Goal: Task Accomplishment & Management: Use online tool/utility

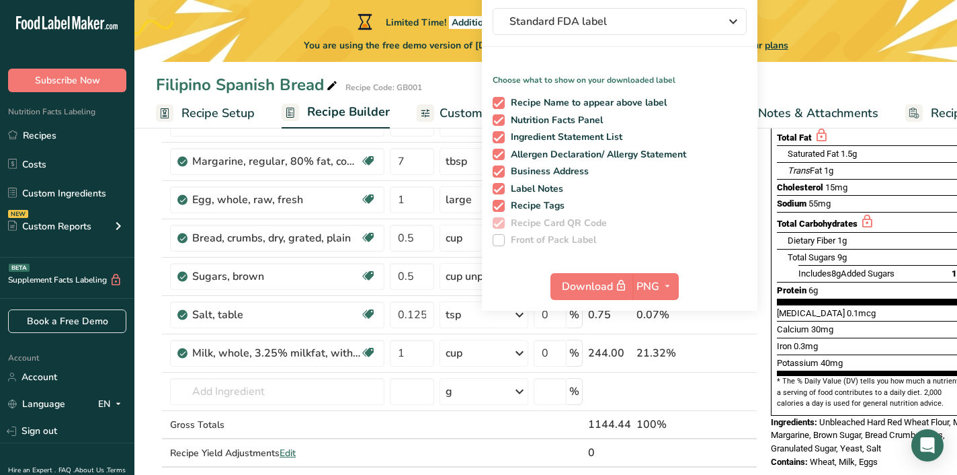
scroll to position [0, 23]
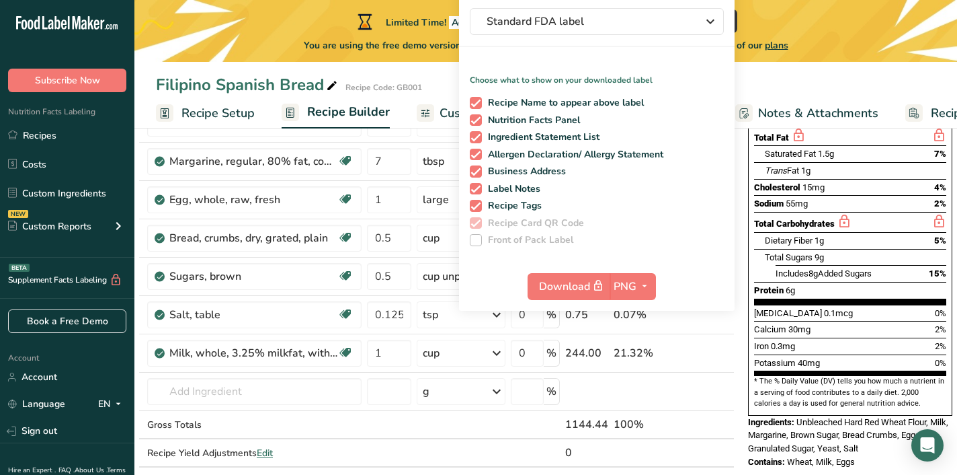
click at [817, 54] on div "Limited Time! Additional 15% OFF Yearly Subscription Redeem Offer You are using…" at bounding box center [545, 31] width 823 height 62
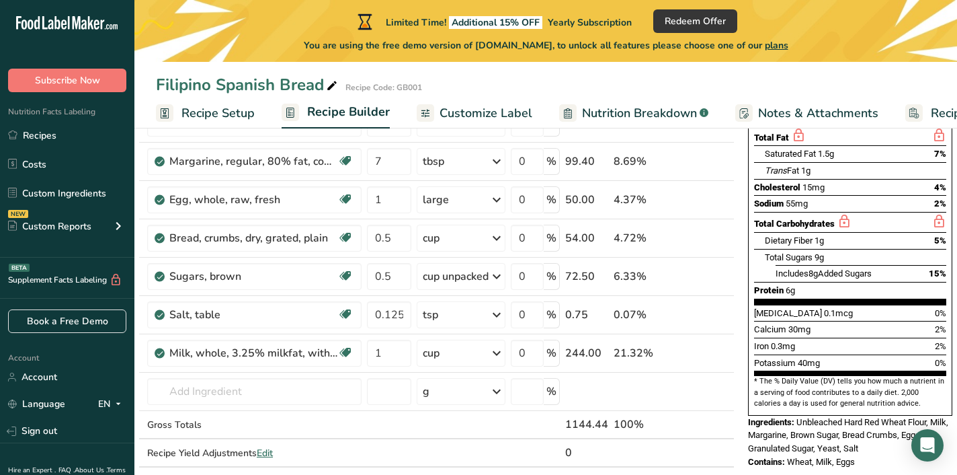
click at [473, 118] on span "Customize Label" at bounding box center [486, 113] width 93 height 18
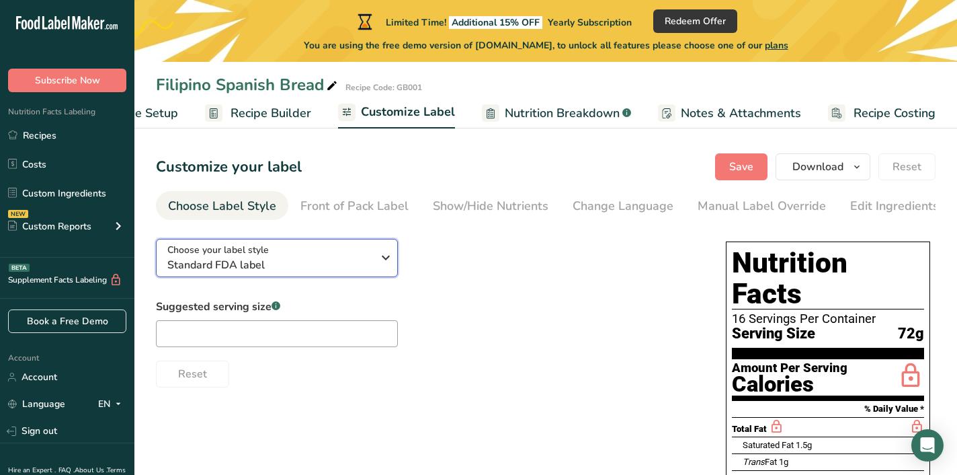
click at [346, 264] on span "Standard FDA label" at bounding box center [269, 265] width 205 height 16
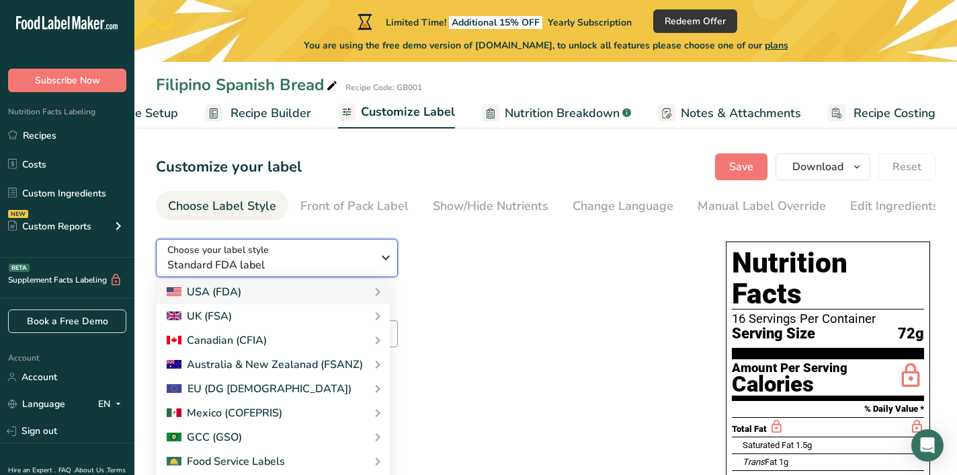
click at [345, 264] on span "Standard FDA label" at bounding box center [269, 265] width 205 height 16
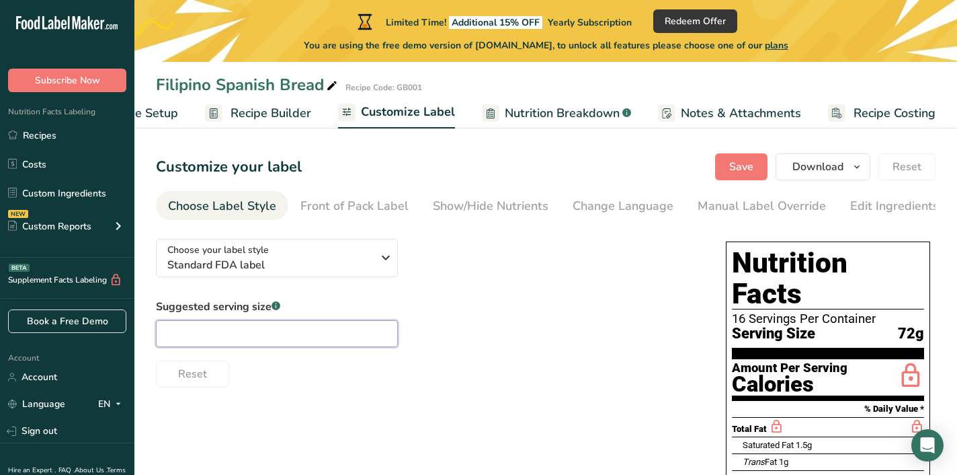
click at [298, 342] on input "text" at bounding box center [277, 333] width 242 height 27
click at [506, 117] on span "Nutrition Breakdown" at bounding box center [562, 113] width 115 height 18
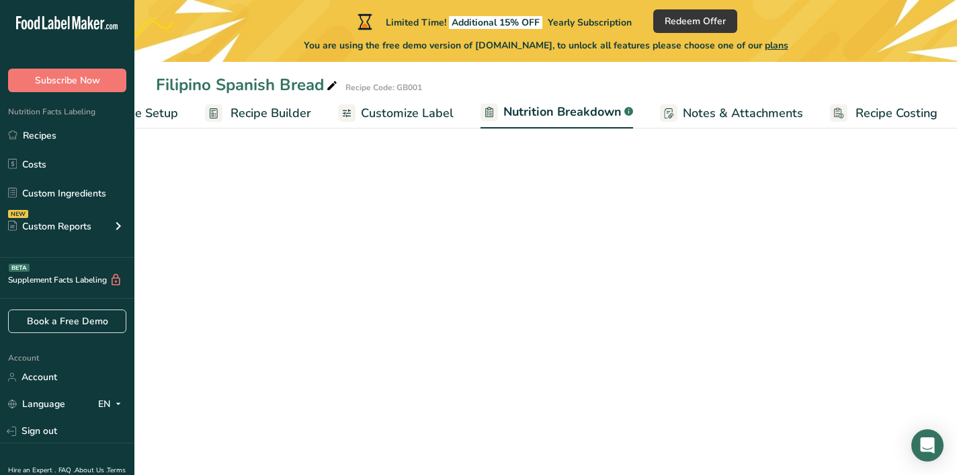
scroll to position [0, 78]
select select "Calories"
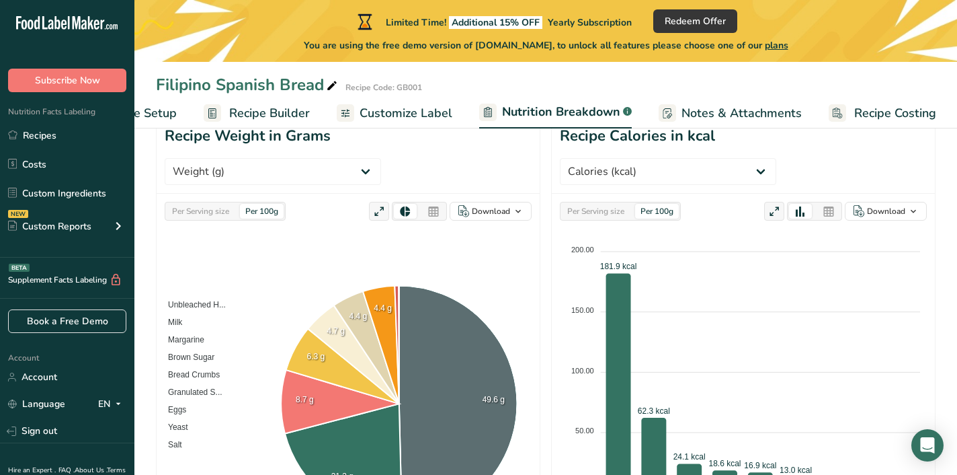
scroll to position [169, 0]
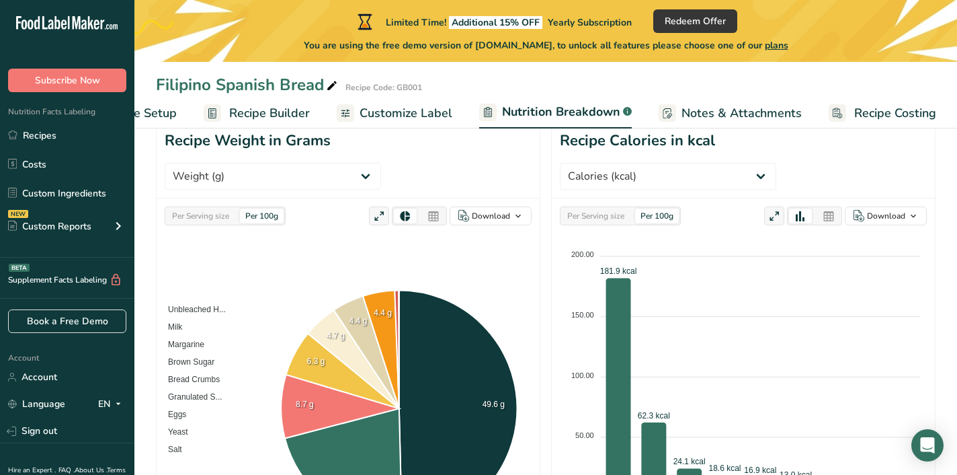
click at [683, 114] on span "Notes & Attachments" at bounding box center [742, 113] width 120 height 18
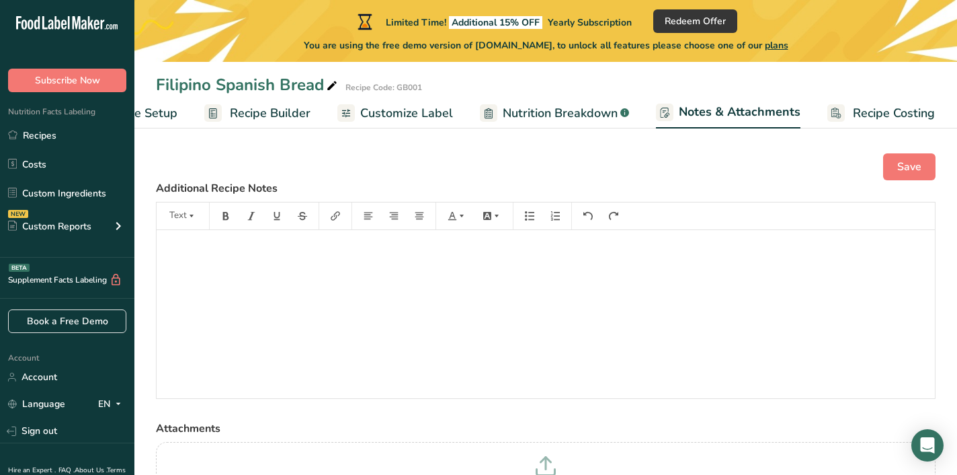
click at [867, 116] on span "Recipe Costing" at bounding box center [894, 113] width 82 height 18
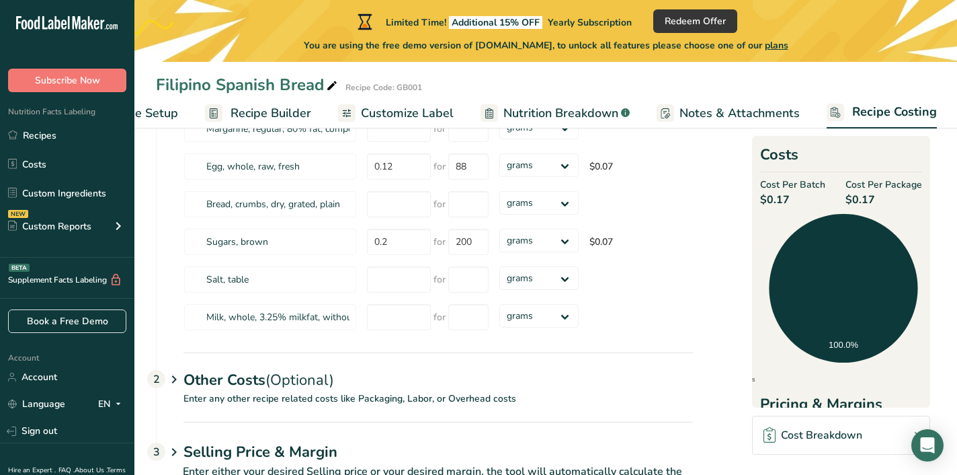
scroll to position [323, 0]
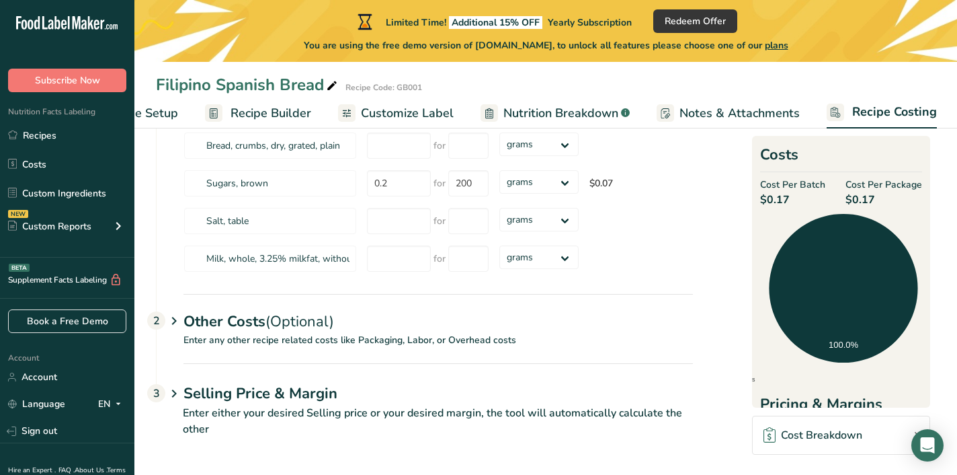
click at [699, 111] on span "Notes & Attachments" at bounding box center [740, 113] width 120 height 18
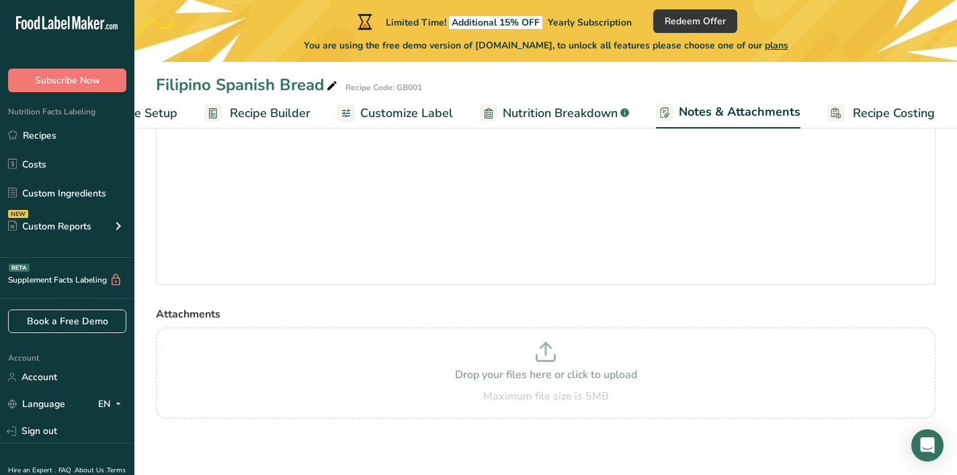
scroll to position [114, 0]
click at [573, 108] on span "Nutrition Breakdown" at bounding box center [560, 113] width 115 height 18
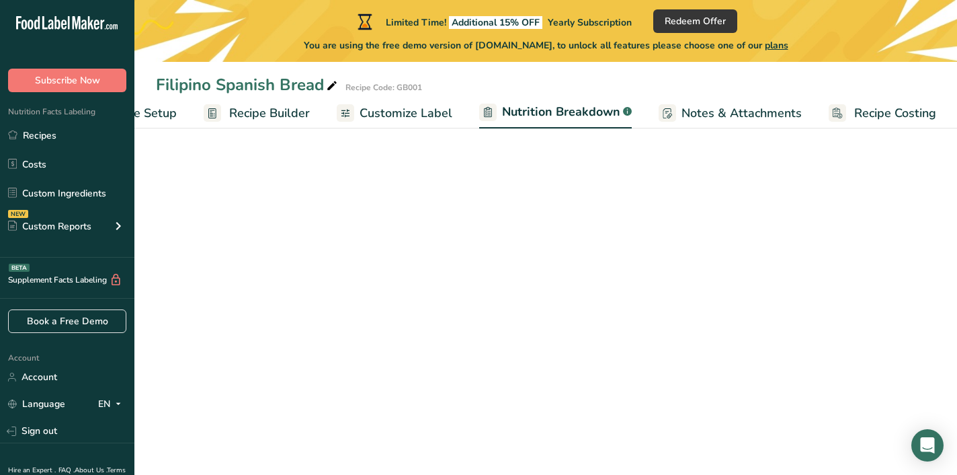
select select "Calories"
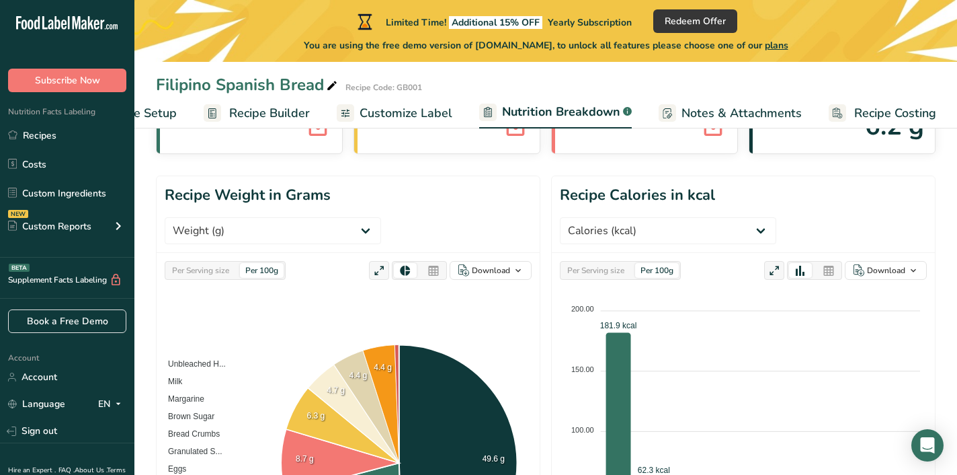
click at [368, 113] on span "Customize Label" at bounding box center [406, 113] width 93 height 18
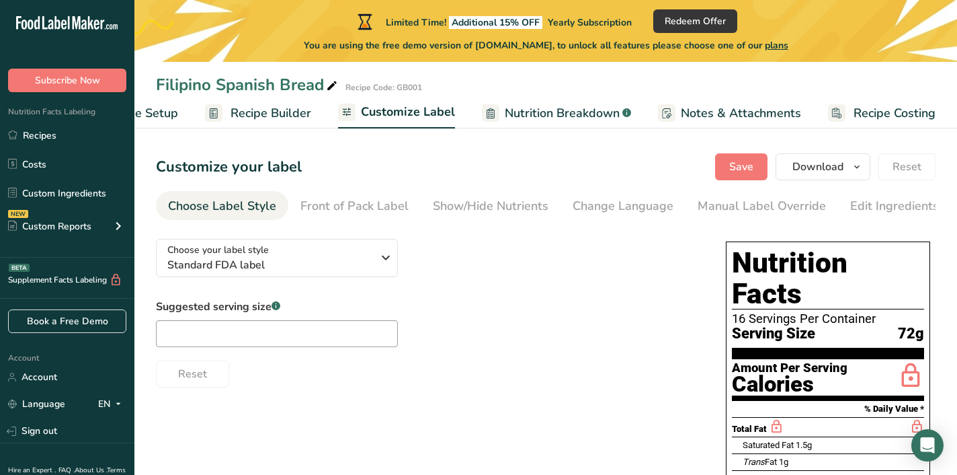
click at [259, 120] on span "Recipe Builder" at bounding box center [271, 113] width 81 height 18
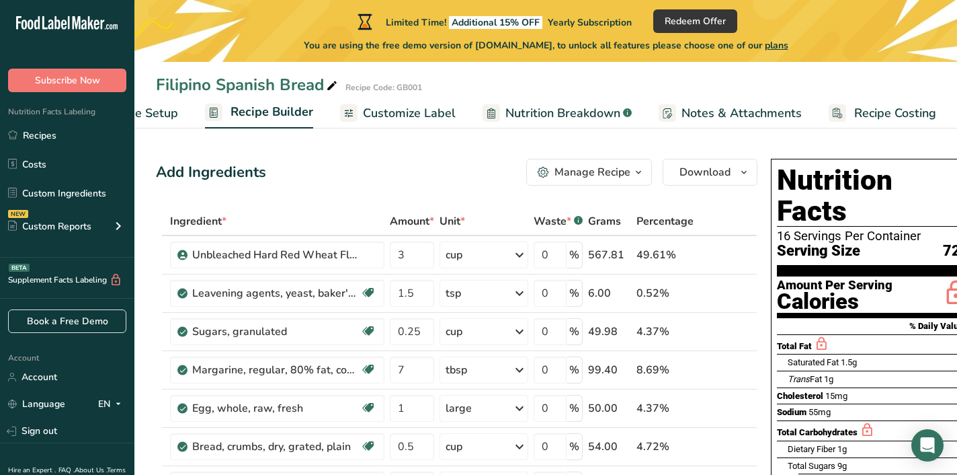
click at [573, 176] on div "Manage Recipe" at bounding box center [593, 172] width 76 height 16
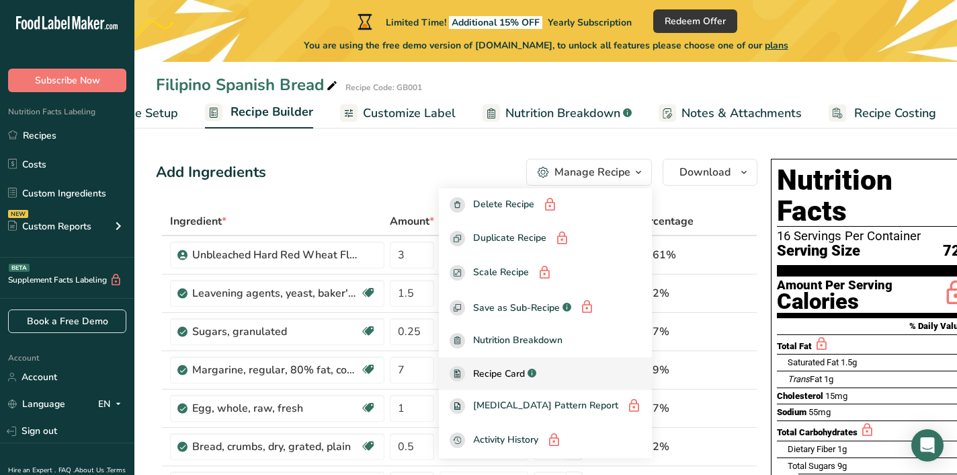
click at [525, 372] on span "Recipe Card" at bounding box center [499, 373] width 52 height 14
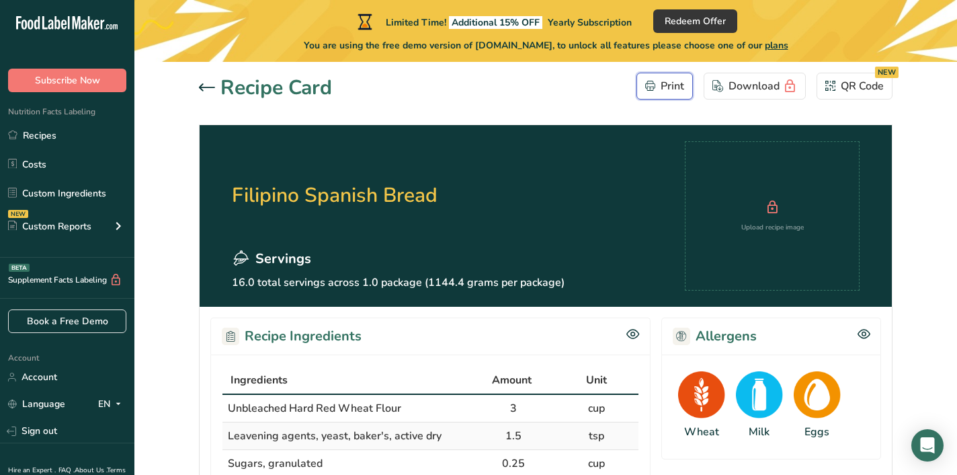
click at [657, 89] on div "Print" at bounding box center [664, 86] width 39 height 16
click at [863, 86] on div "QR Code NEW" at bounding box center [855, 86] width 58 height 16
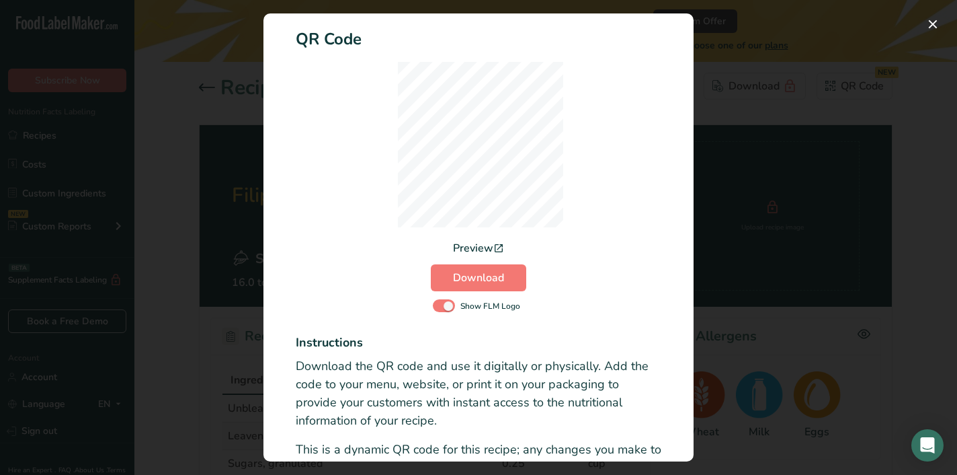
scroll to position [43, 0]
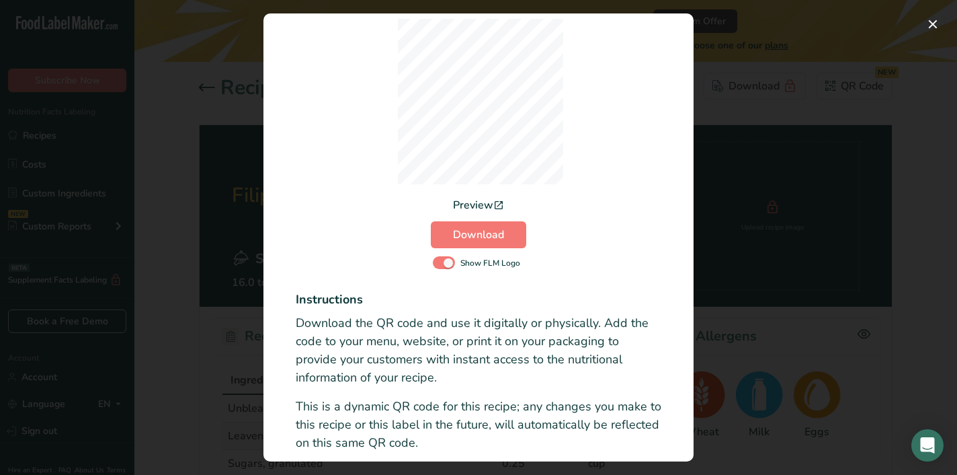
click at [778, 83] on div "Activity Log Modal" at bounding box center [478, 237] width 957 height 475
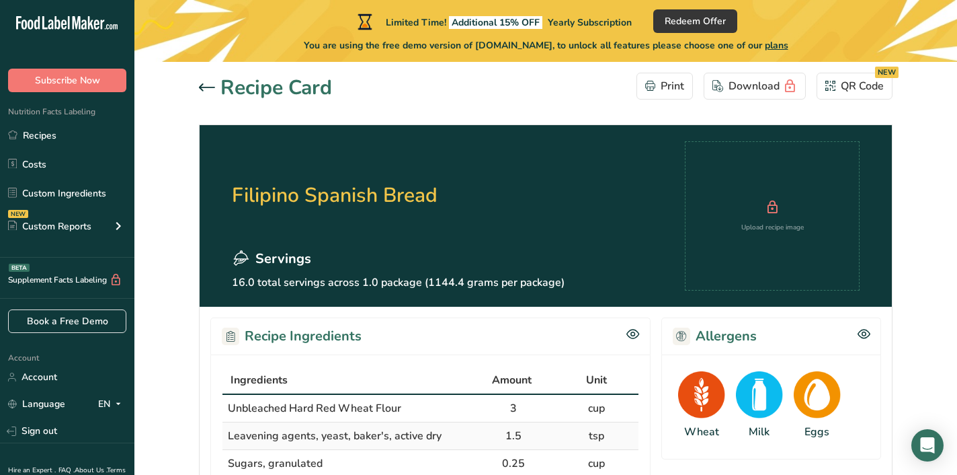
click at [206, 94] on div at bounding box center [210, 88] width 22 height 16
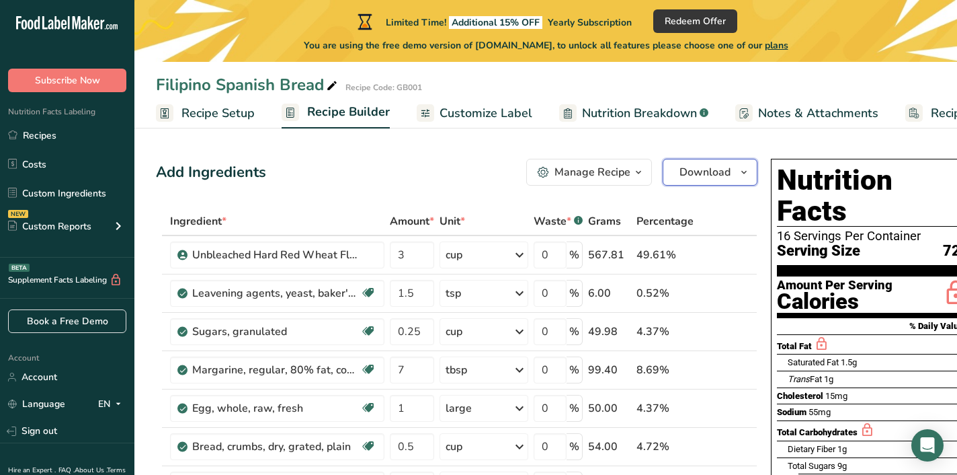
click at [712, 169] on span "Download" at bounding box center [705, 172] width 51 height 16
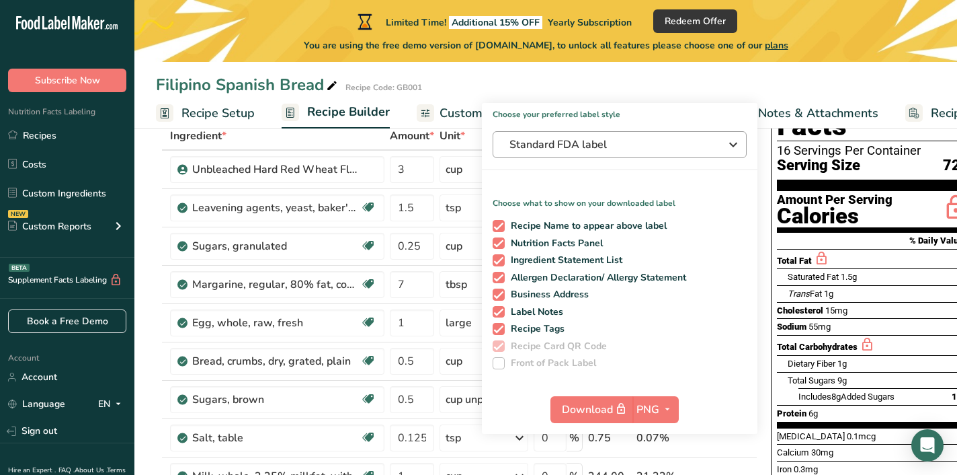
scroll to position [84, 0]
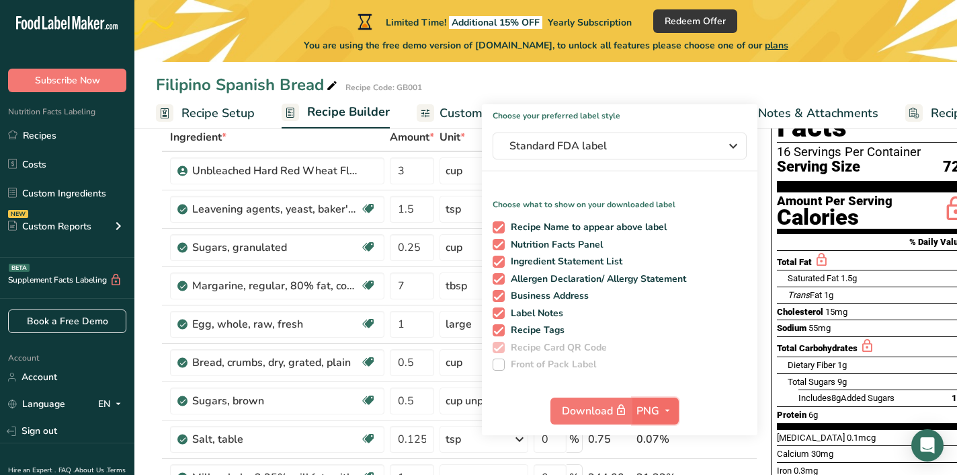
click at [649, 403] on span "PNG" at bounding box center [648, 411] width 23 height 16
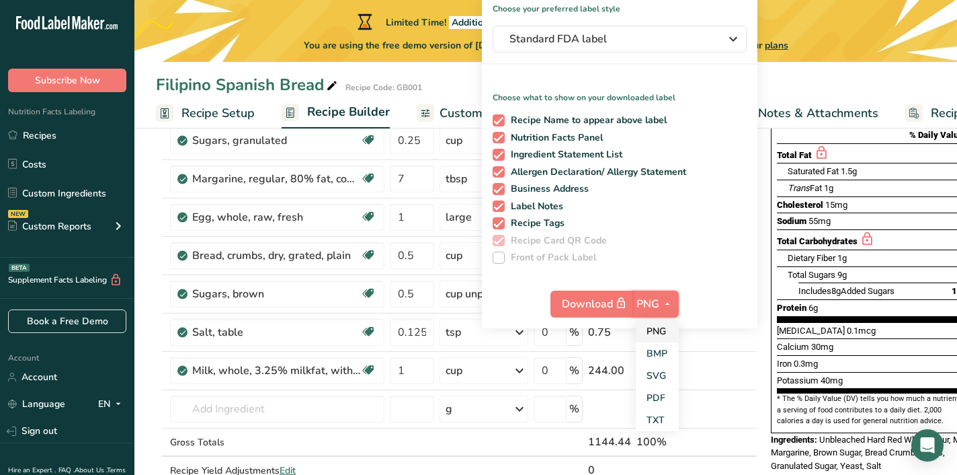
scroll to position [193, 0]
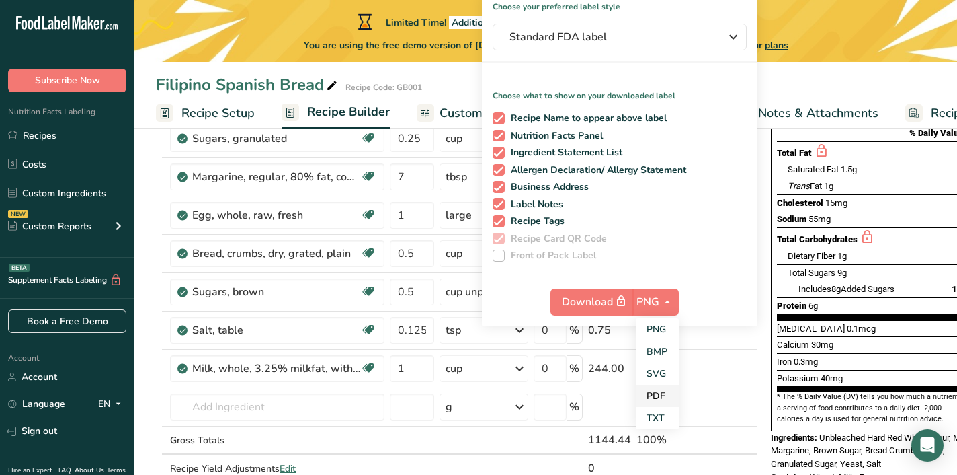
click at [653, 395] on link "PDF" at bounding box center [657, 396] width 43 height 22
click at [652, 314] on button "PDF" at bounding box center [655, 301] width 44 height 27
click at [655, 376] on link "SVG" at bounding box center [656, 373] width 43 height 22
click at [651, 305] on span "SVG" at bounding box center [648, 302] width 22 height 16
click at [653, 350] on link "BMP" at bounding box center [656, 351] width 43 height 22
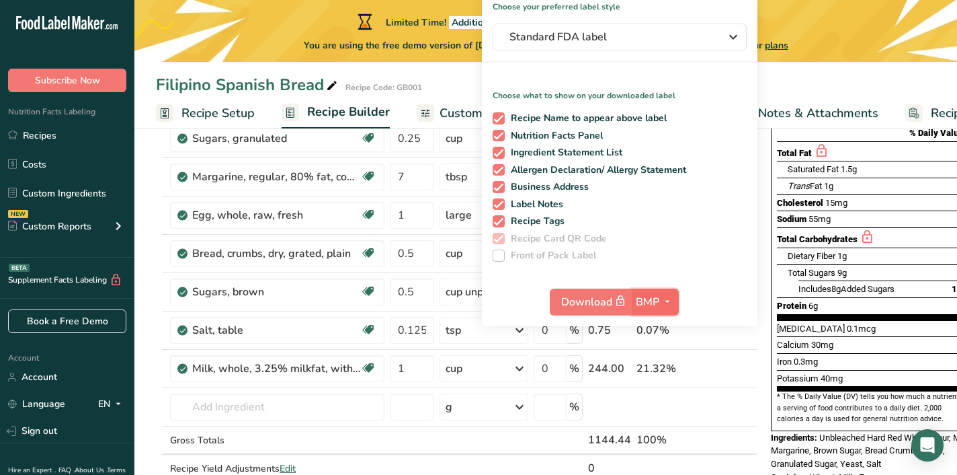
click at [652, 299] on span "BMP" at bounding box center [648, 302] width 24 height 16
click at [653, 326] on link "PNG" at bounding box center [657, 329] width 43 height 22
click at [766, 451] on div "Nutrition Facts 16 Servings Per Container Serving Size 72g Amount Per Serving C…" at bounding box center [873, 224] width 215 height 528
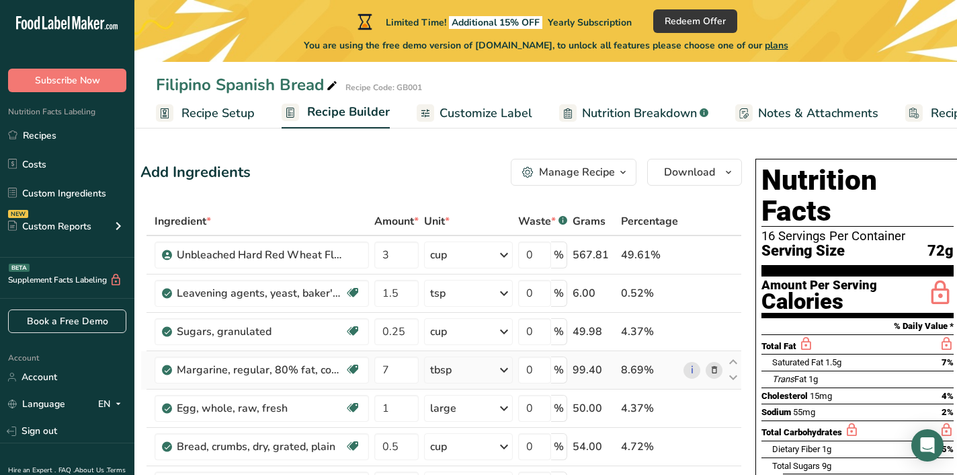
scroll to position [0, 23]
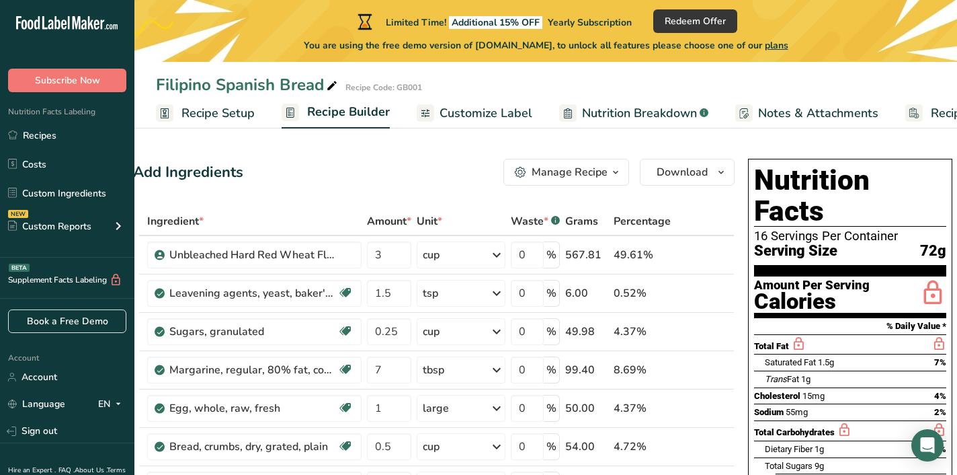
click at [858, 334] on div "Total Fat" at bounding box center [850, 344] width 192 height 20
click at [774, 292] on div "Calories" at bounding box center [812, 301] width 116 height 19
click at [450, 109] on span "Customize Label" at bounding box center [486, 113] width 93 height 18
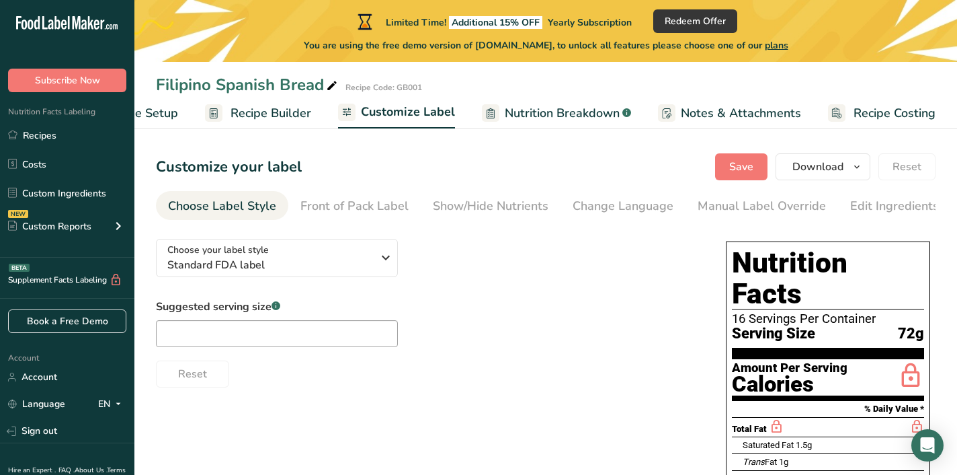
click at [266, 107] on span "Recipe Builder" at bounding box center [271, 113] width 81 height 18
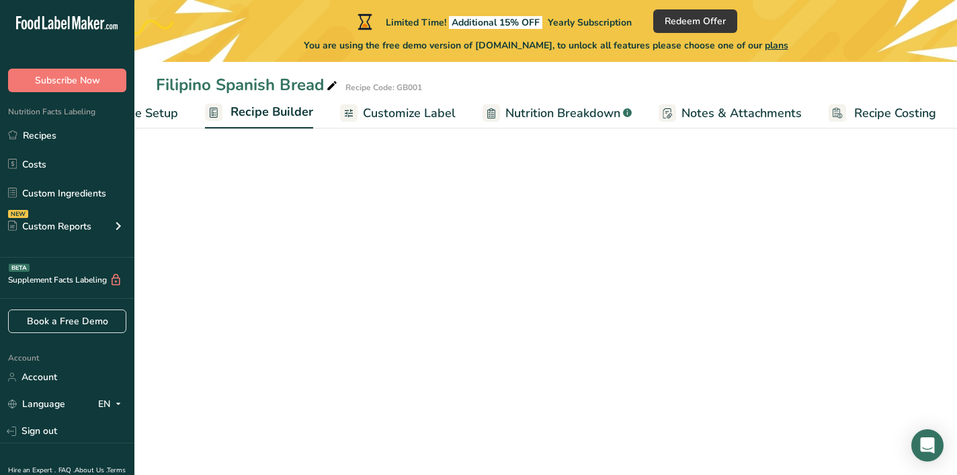
scroll to position [0, 77]
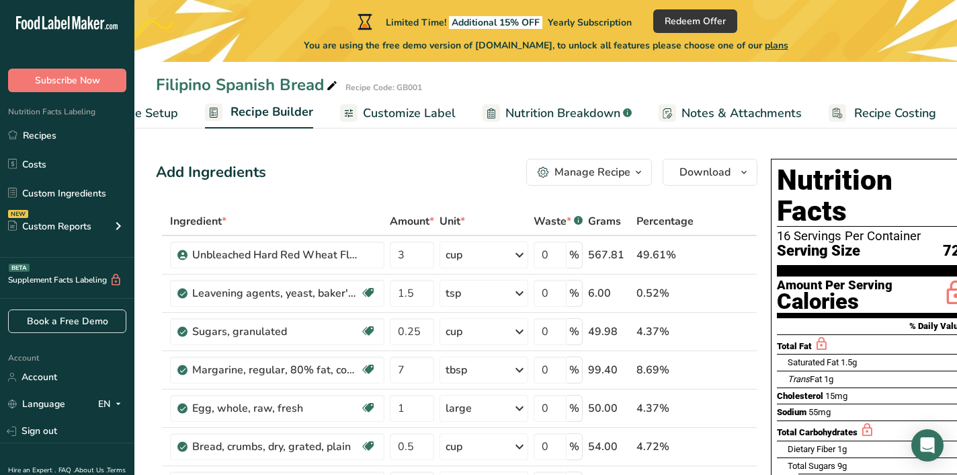
click at [570, 167] on div "Manage Recipe" at bounding box center [593, 172] width 76 height 16
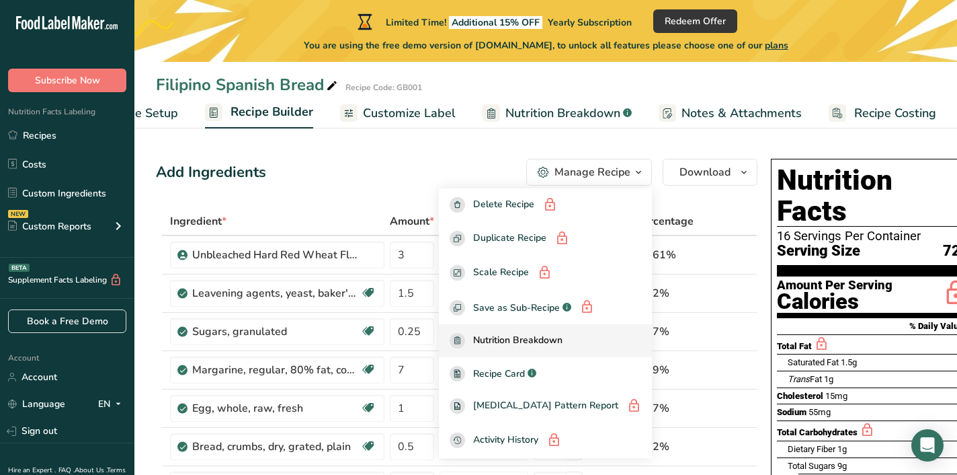
click at [563, 341] on span "Nutrition Breakdown" at bounding box center [517, 340] width 89 height 15
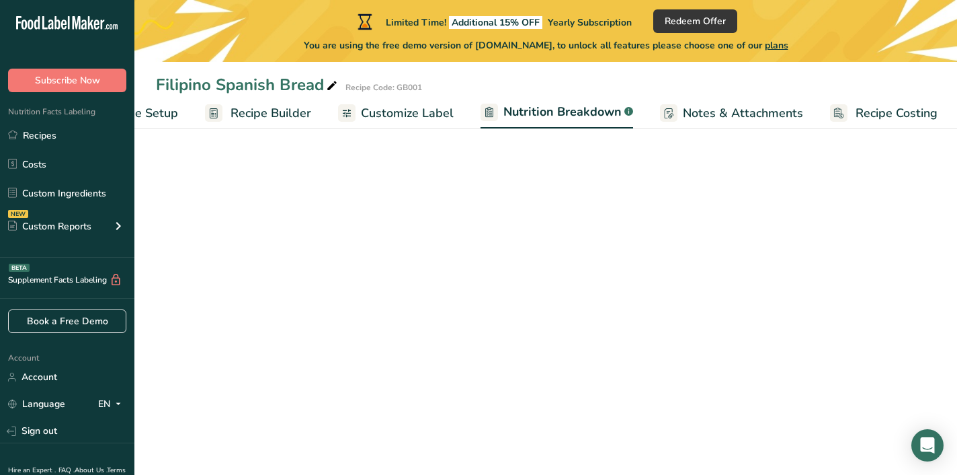
select select "Calories"
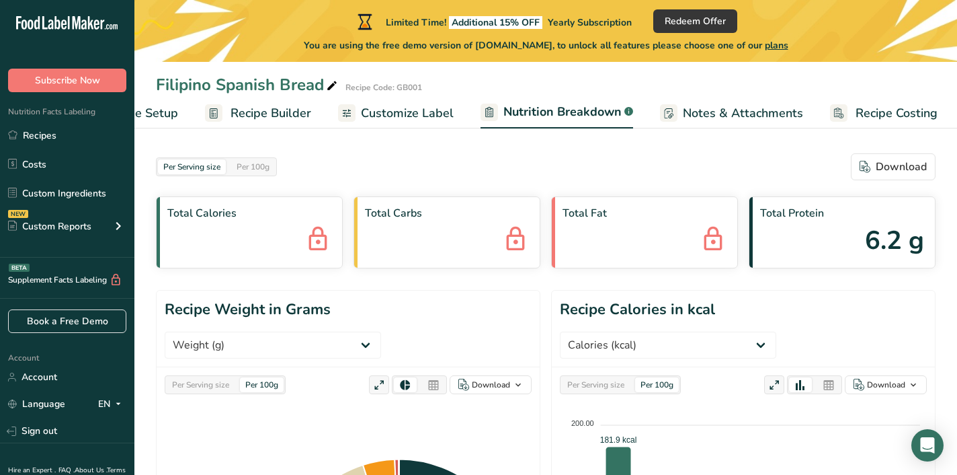
click at [264, 124] on link "Recipe Builder" at bounding box center [258, 113] width 106 height 30
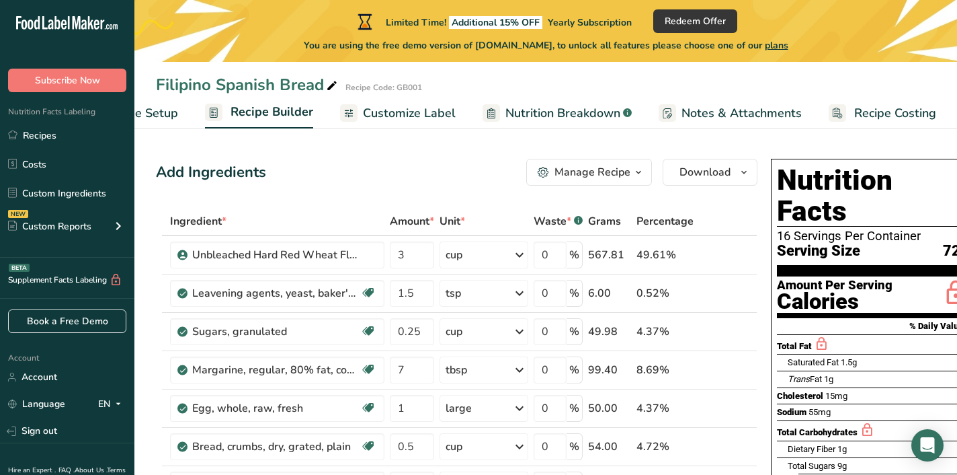
click at [882, 112] on span "Recipe Costing" at bounding box center [895, 113] width 82 height 18
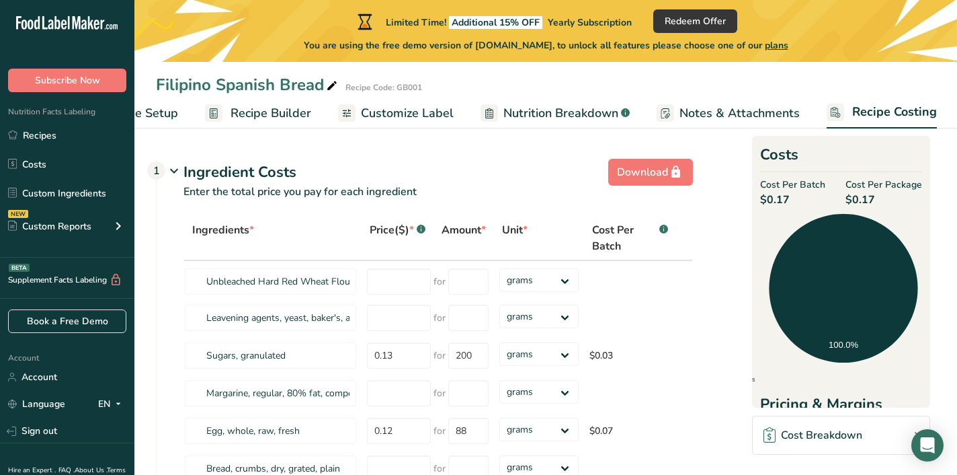
click at [706, 111] on span "Notes & Attachments" at bounding box center [740, 113] width 120 height 18
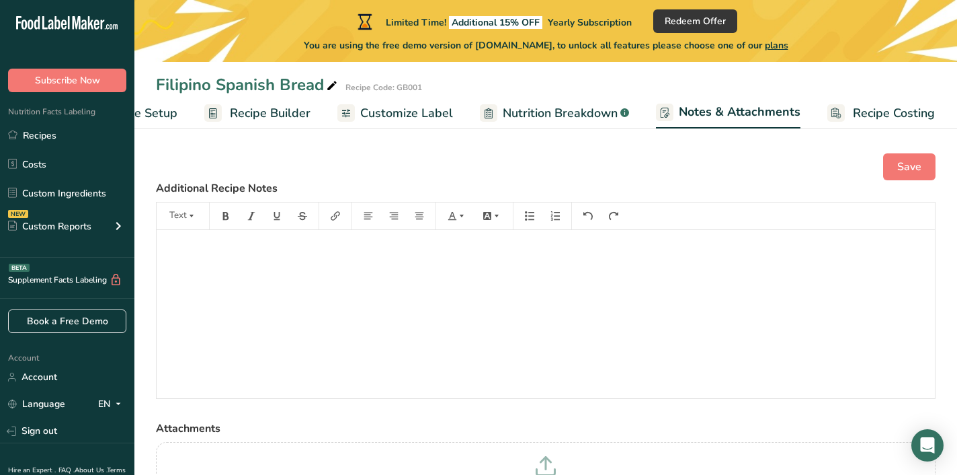
click at [548, 112] on span "Nutrition Breakdown" at bounding box center [560, 113] width 115 height 18
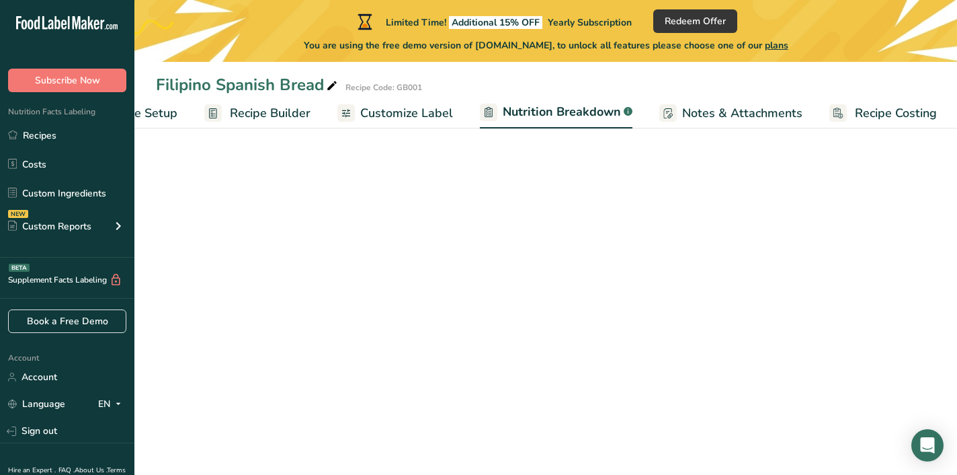
scroll to position [0, 78]
select select "Calories"
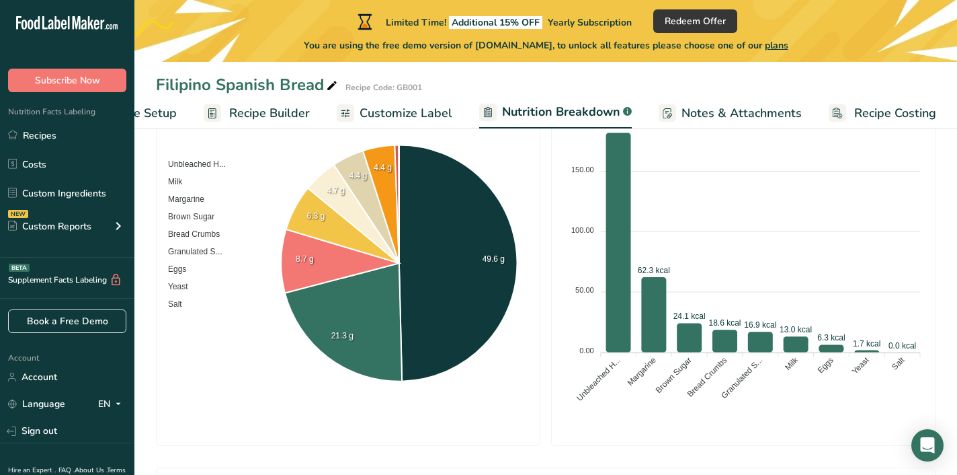
scroll to position [0, 0]
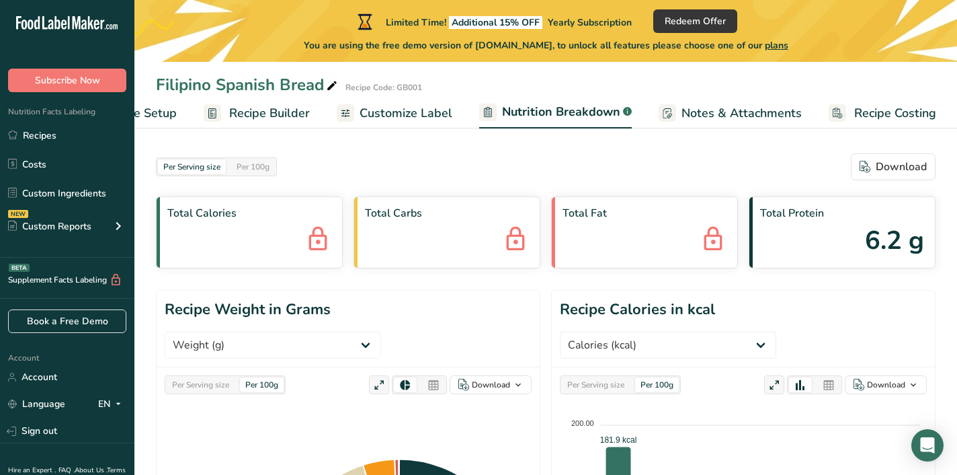
click at [404, 117] on span "Customize Label" at bounding box center [406, 113] width 93 height 18
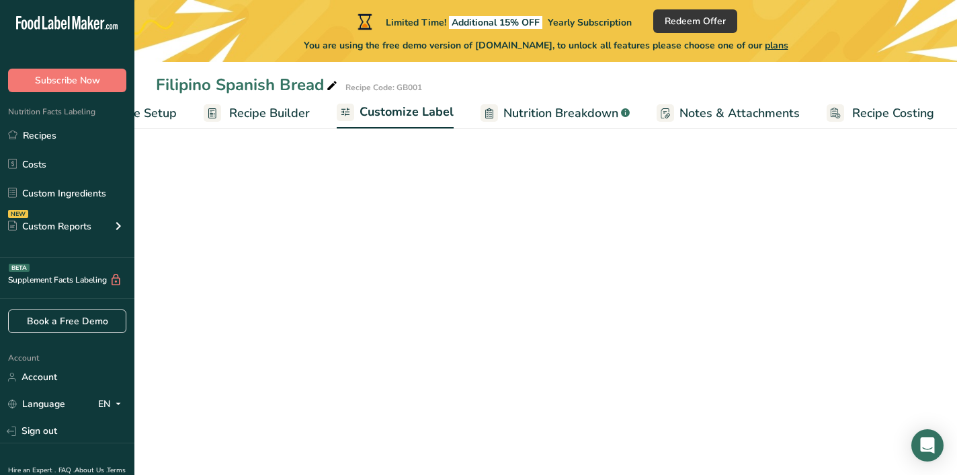
scroll to position [0, 77]
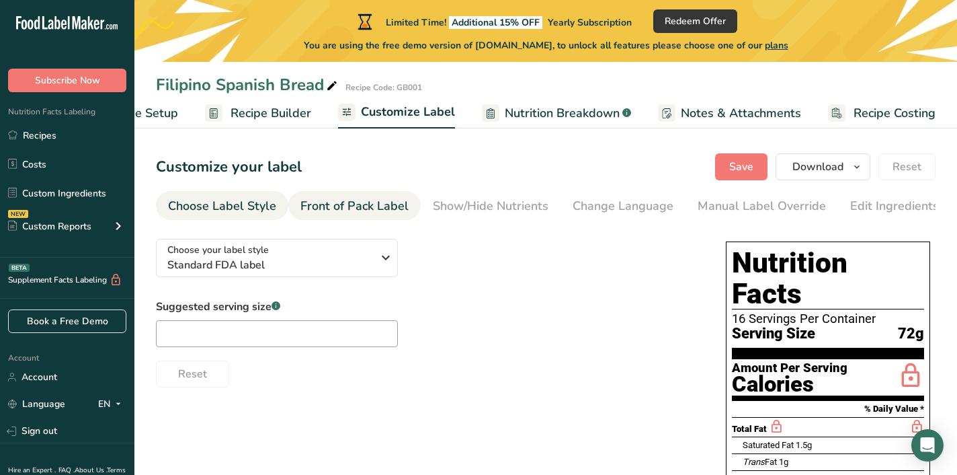
click at [331, 212] on div "Front of Pack Label" at bounding box center [355, 206] width 108 height 18
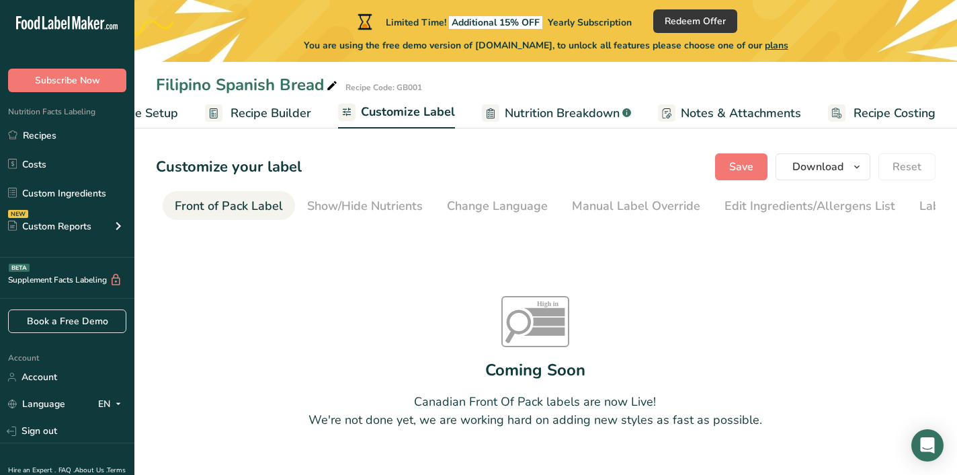
scroll to position [0, 130]
click at [452, 204] on div "Change Language" at bounding box center [492, 206] width 101 height 18
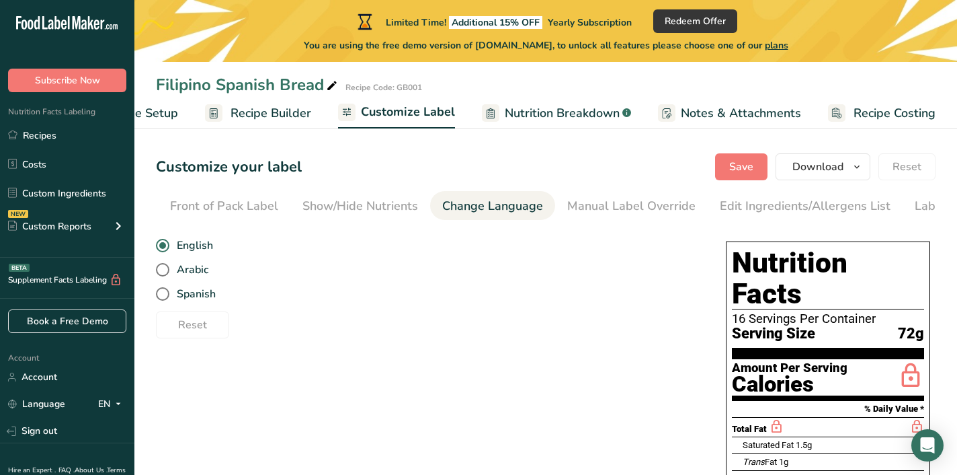
scroll to position [0, 197]
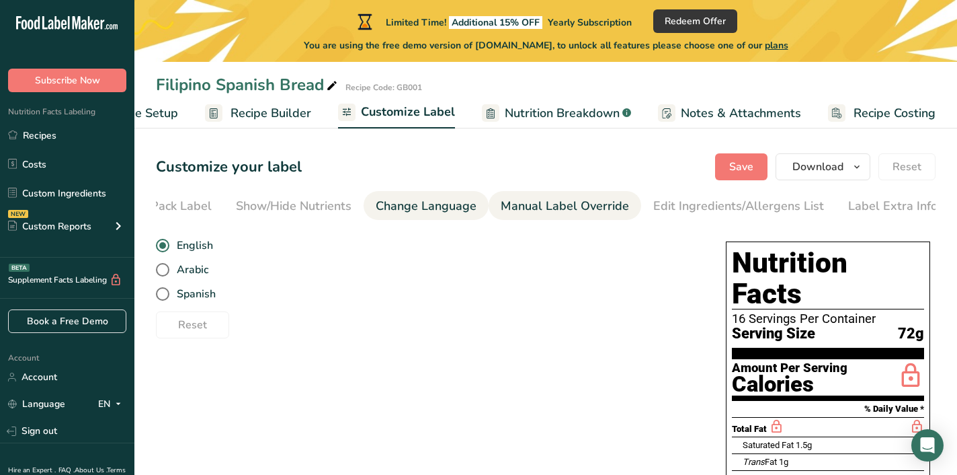
click at [543, 202] on div "Manual Label Override" at bounding box center [565, 206] width 128 height 18
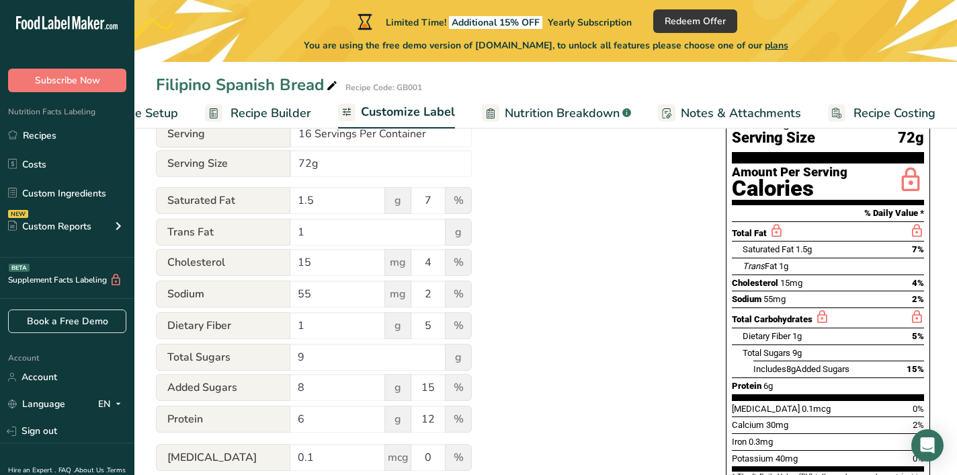
scroll to position [0, 0]
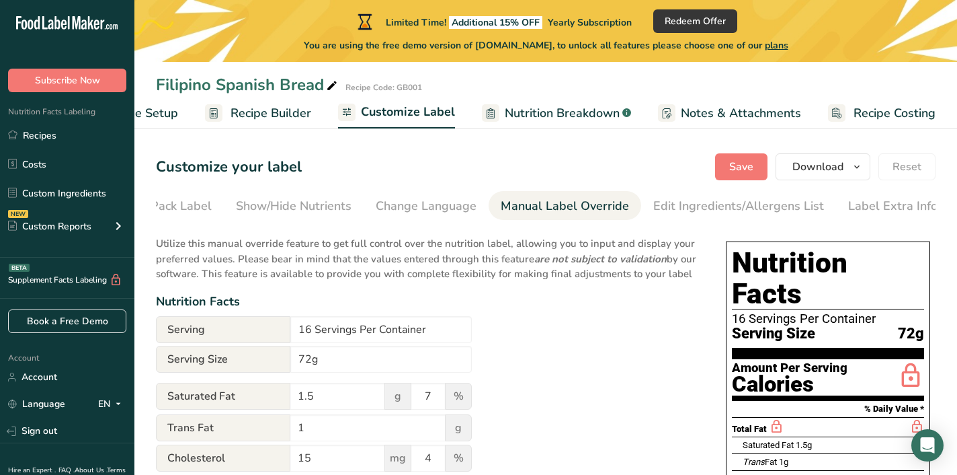
click at [758, 110] on span "Notes & Attachments" at bounding box center [741, 113] width 120 height 18
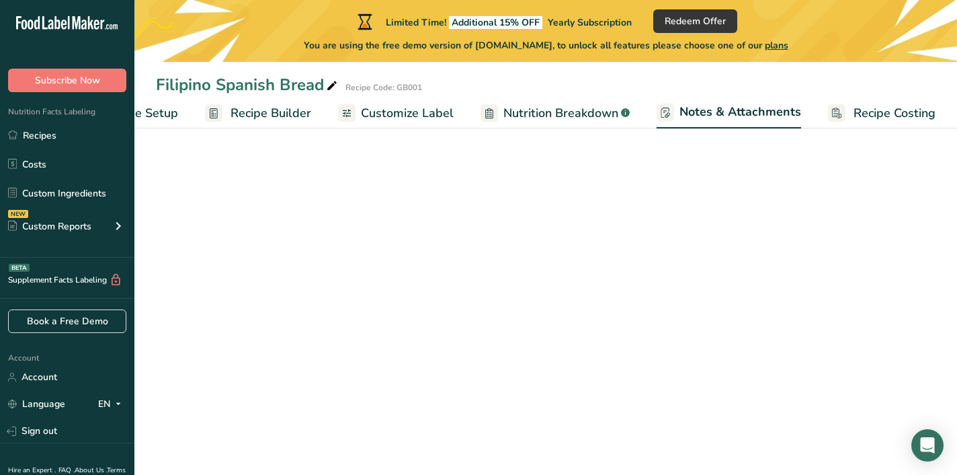
scroll to position [0, 77]
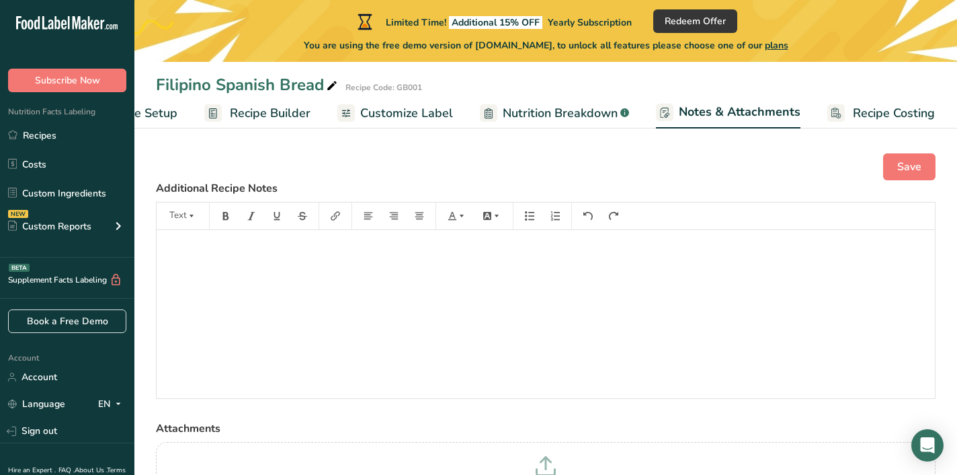
click at [871, 118] on span "Recipe Costing" at bounding box center [894, 113] width 82 height 18
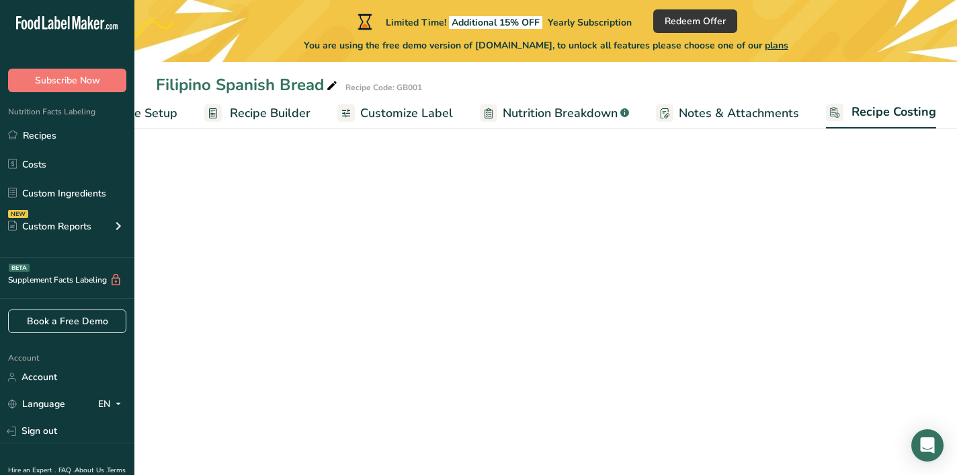
scroll to position [0, 77]
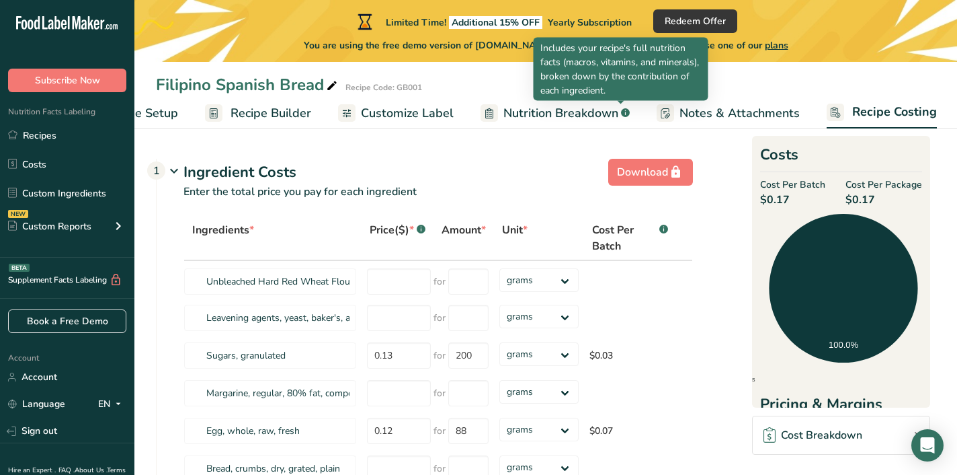
click at [621, 111] on rect at bounding box center [625, 112] width 9 height 9
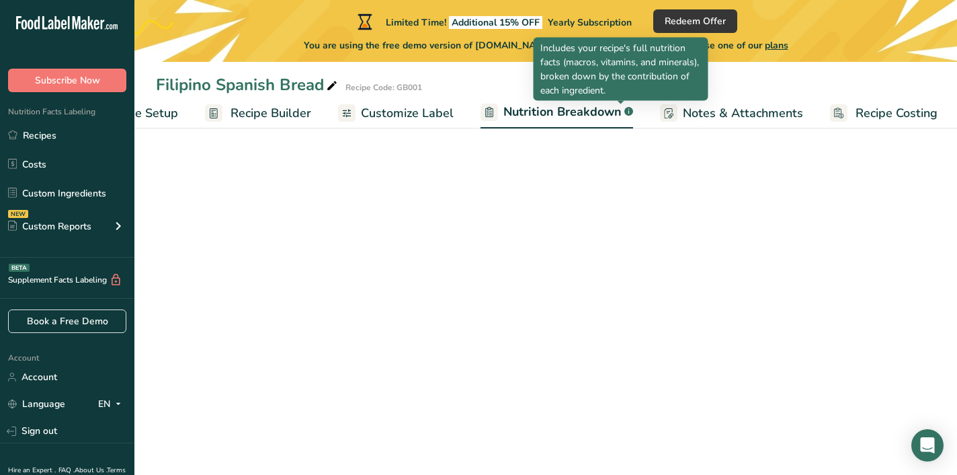
scroll to position [0, 78]
select select "Calories"
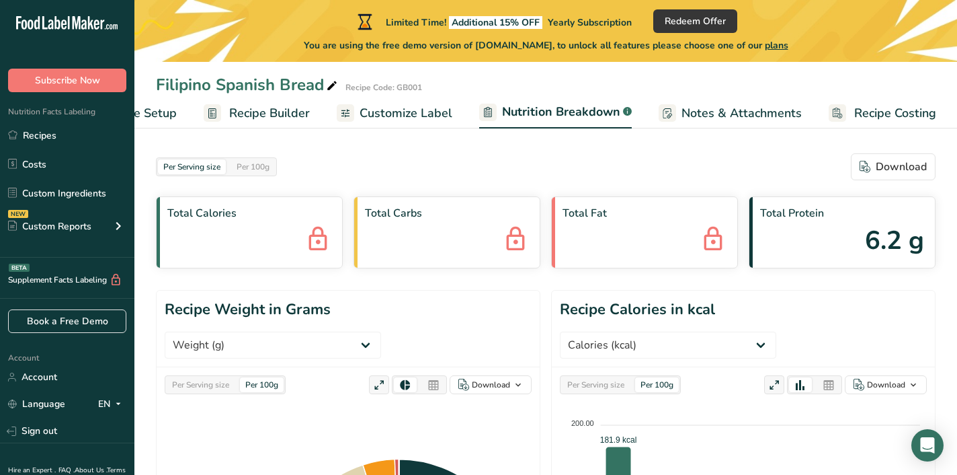
click at [381, 108] on span "Customize Label" at bounding box center [406, 113] width 93 height 18
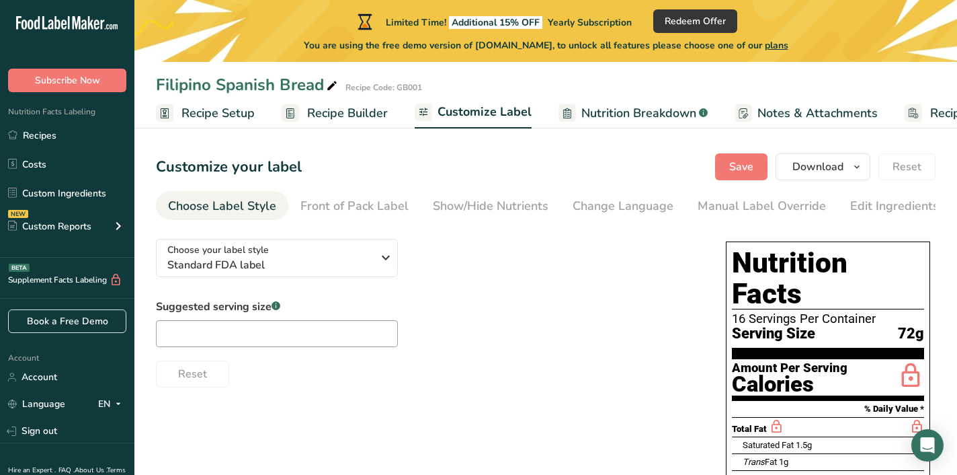
click at [223, 112] on span "Recipe Setup" at bounding box center [218, 113] width 73 height 18
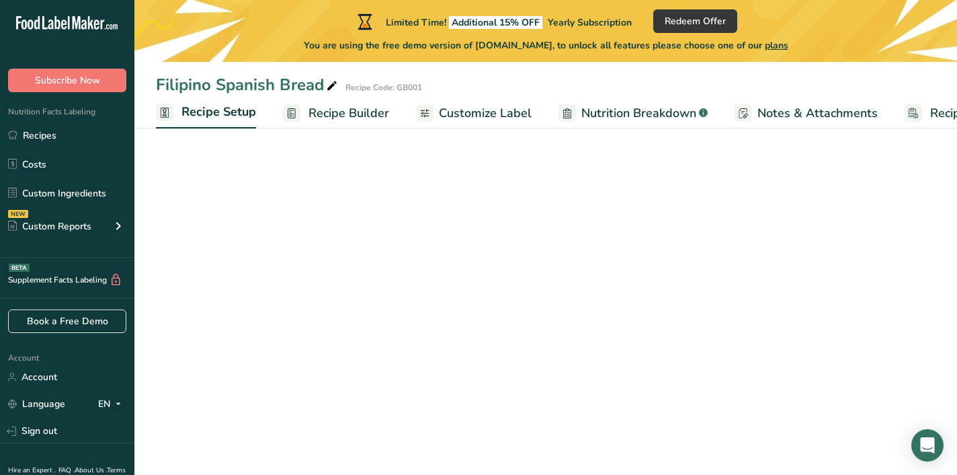
scroll to position [0, 5]
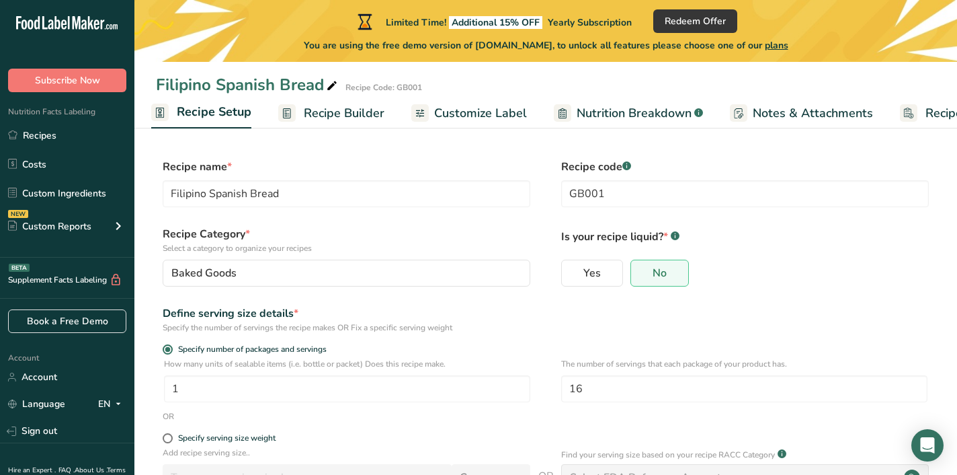
click at [340, 115] on span "Recipe Builder" at bounding box center [344, 113] width 81 height 18
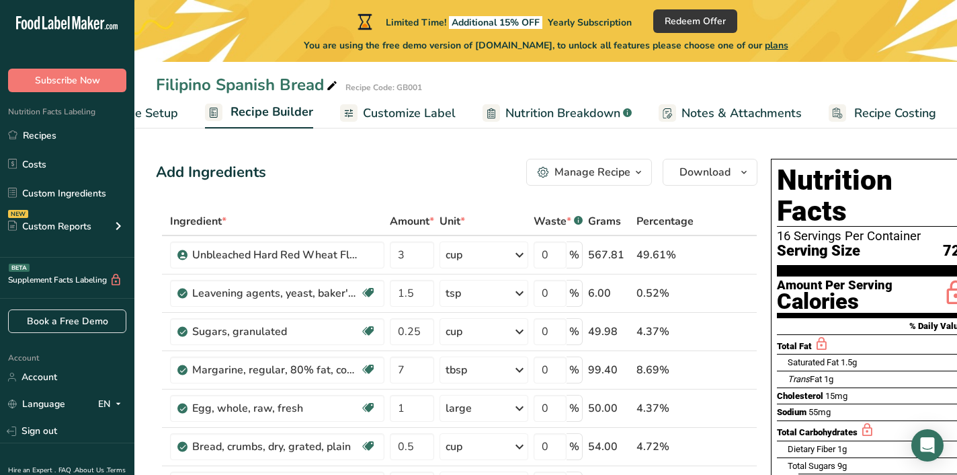
click at [414, 112] on span "Customize Label" at bounding box center [409, 113] width 93 height 18
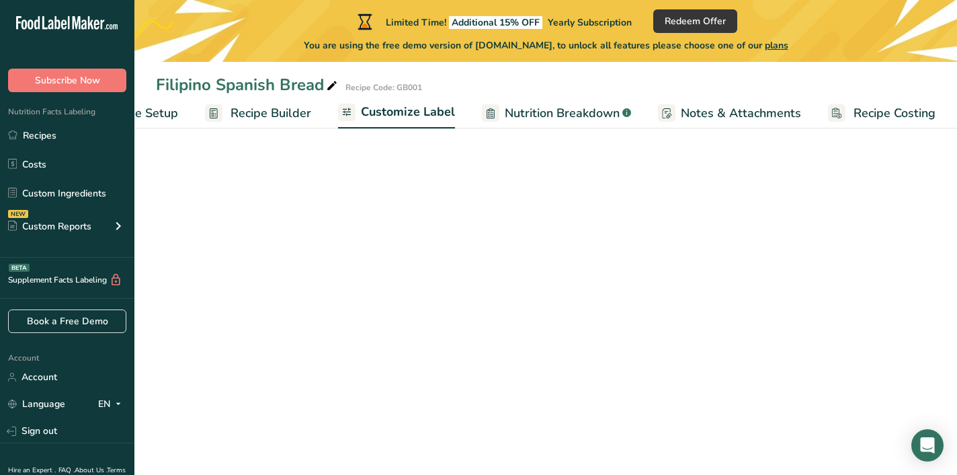
scroll to position [0, 77]
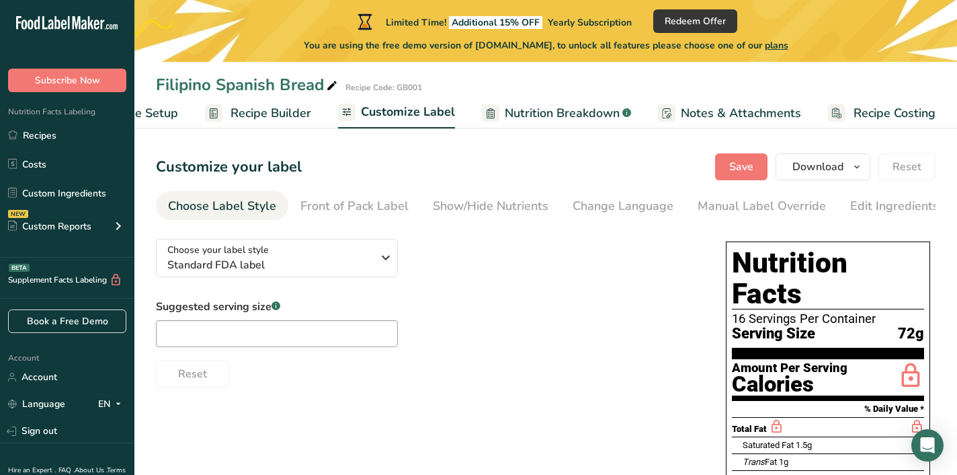
click at [524, 113] on span "Nutrition Breakdown" at bounding box center [562, 113] width 115 height 18
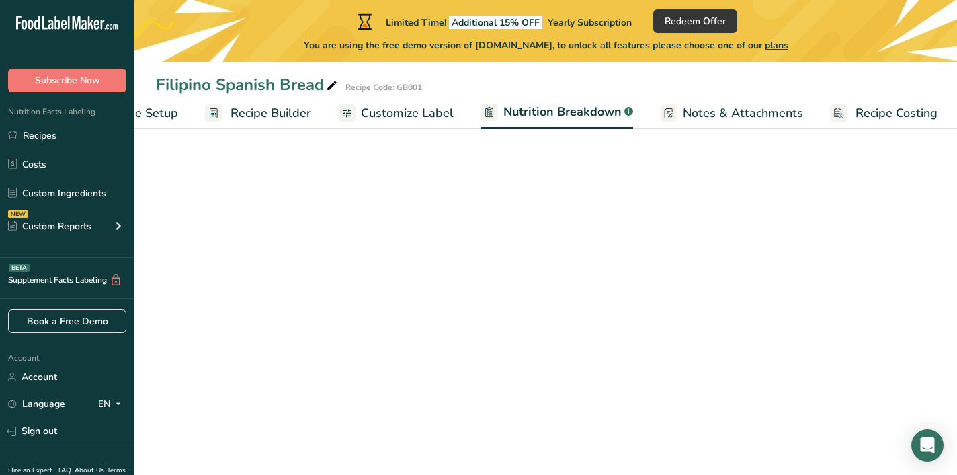
scroll to position [0, 78]
select select "Calories"
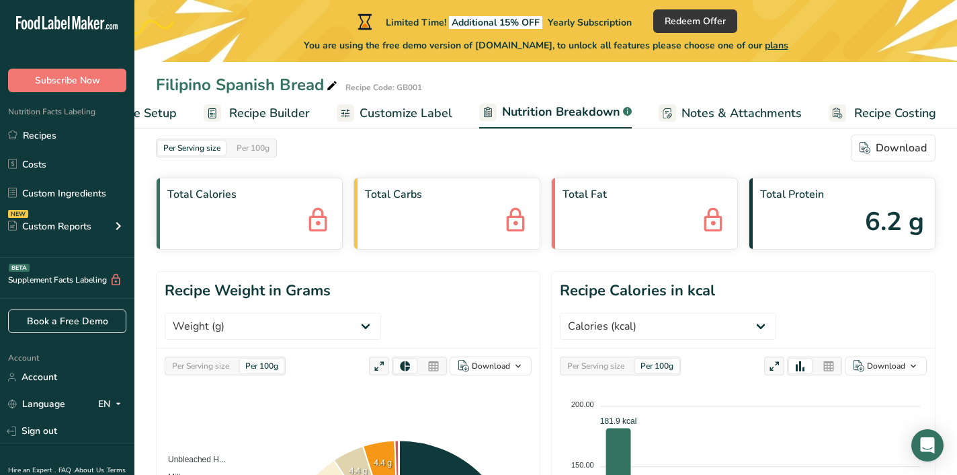
scroll to position [0, 0]
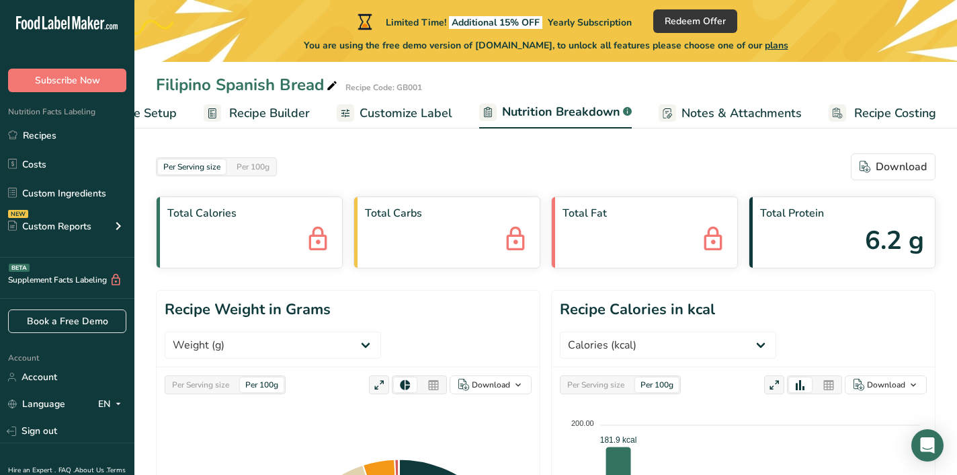
click at [378, 112] on span "Customize Label" at bounding box center [406, 113] width 93 height 18
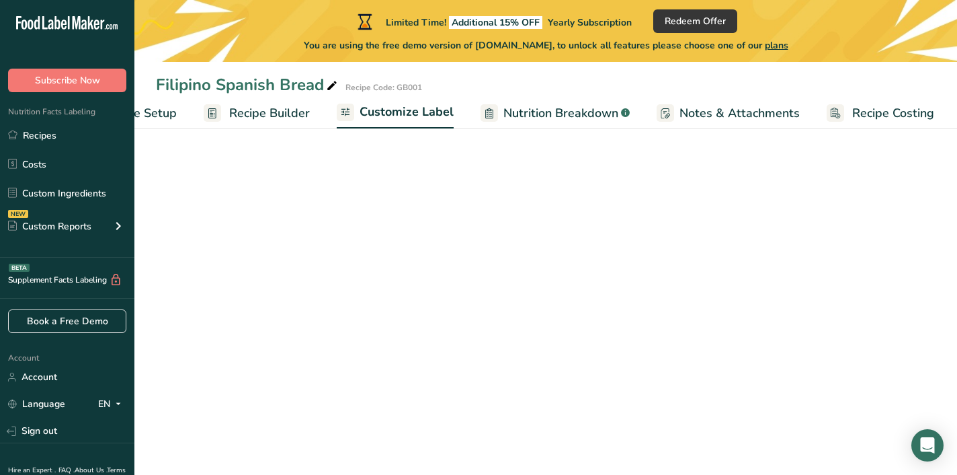
scroll to position [0, 77]
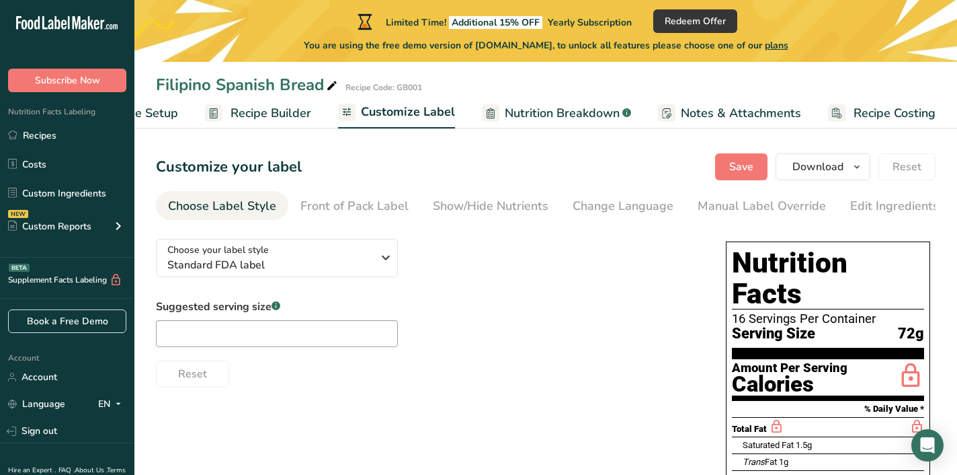
click at [257, 113] on span "Recipe Builder" at bounding box center [271, 113] width 81 height 18
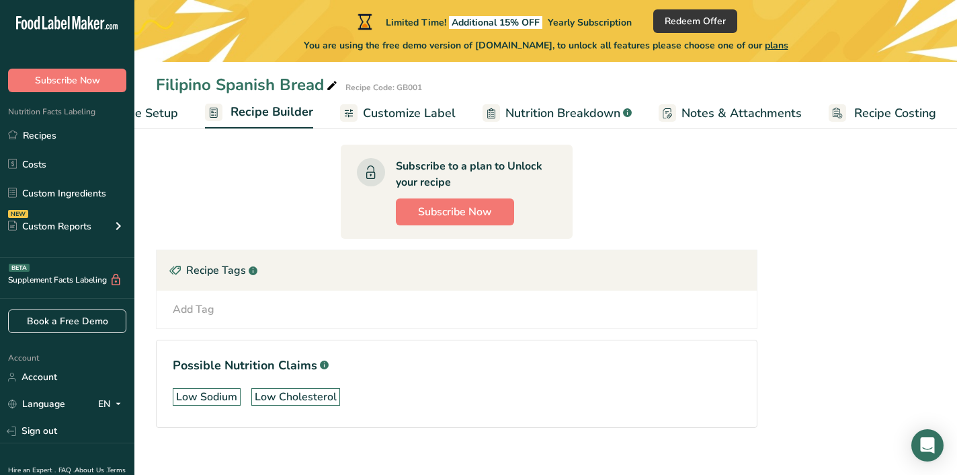
scroll to position [630, 0]
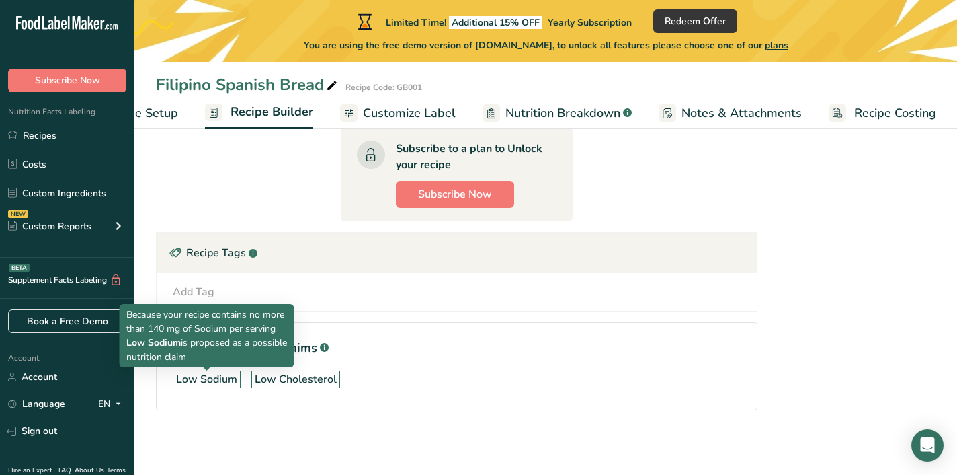
click at [227, 382] on div "Low Sodium" at bounding box center [206, 379] width 61 height 16
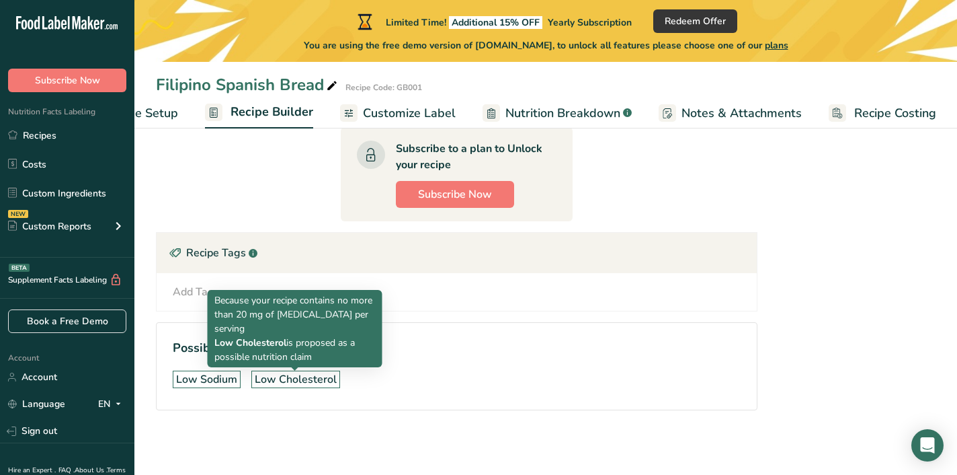
click at [265, 377] on div "Low Cholesterol" at bounding box center [296, 379] width 82 height 16
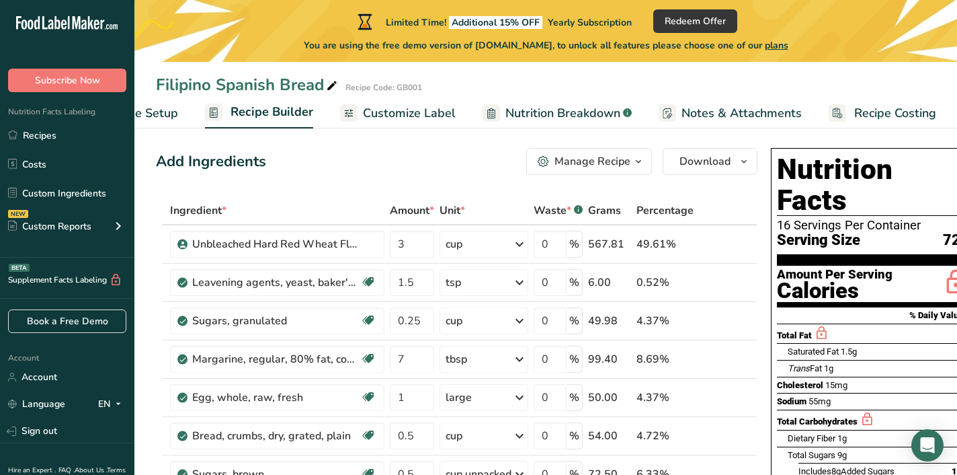
scroll to position [0, 0]
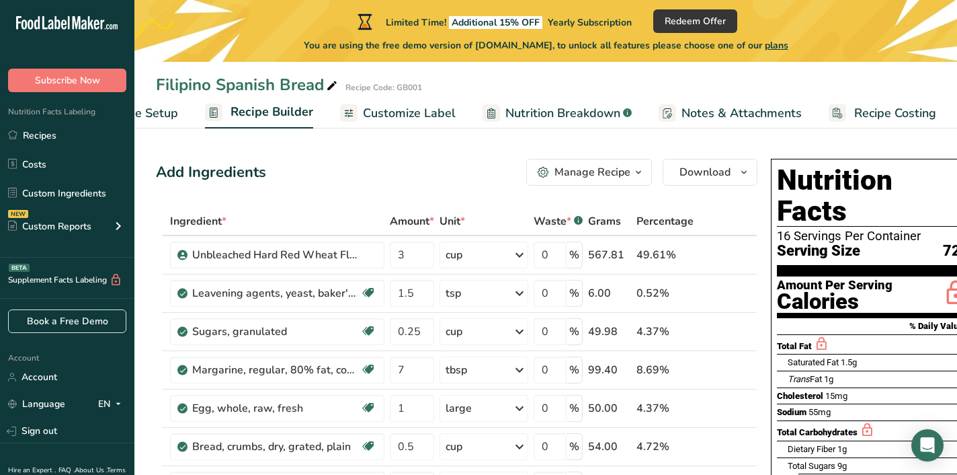
click at [375, 112] on span "Customize Label" at bounding box center [409, 113] width 93 height 18
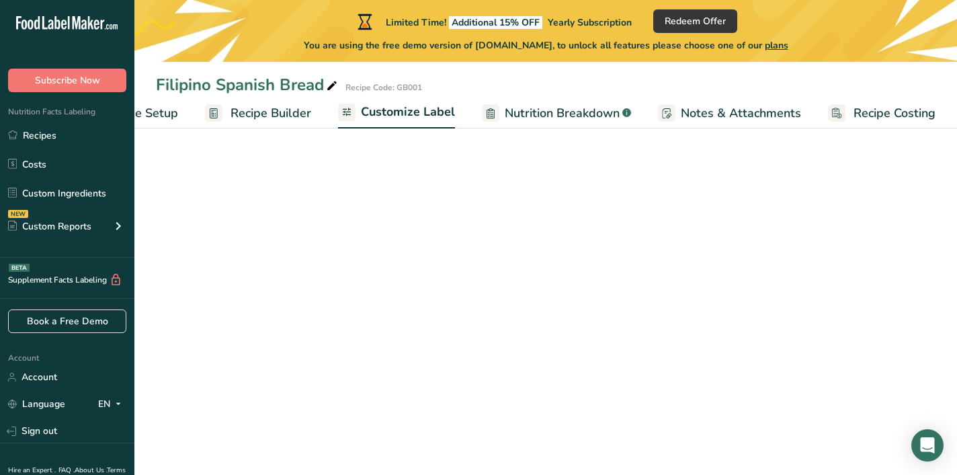
scroll to position [0, 77]
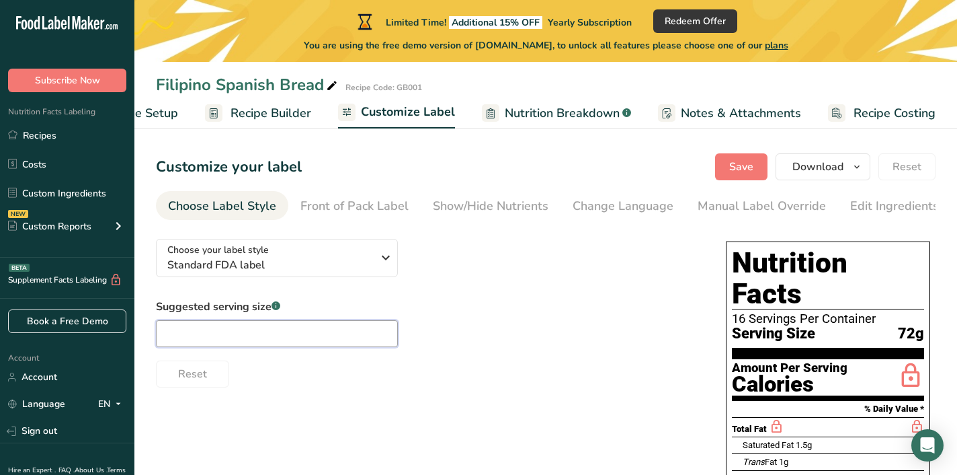
click at [244, 333] on input "text" at bounding box center [277, 333] width 242 height 27
type input "2"
type input "3"
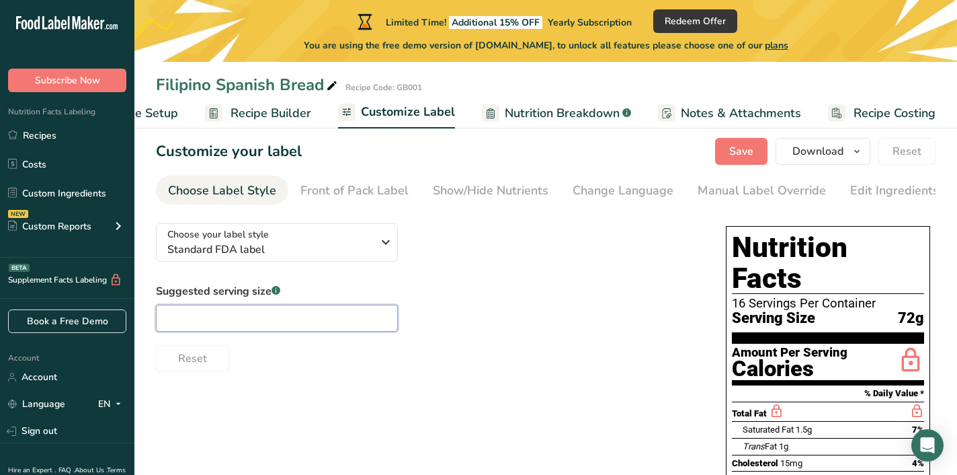
scroll to position [19, 0]
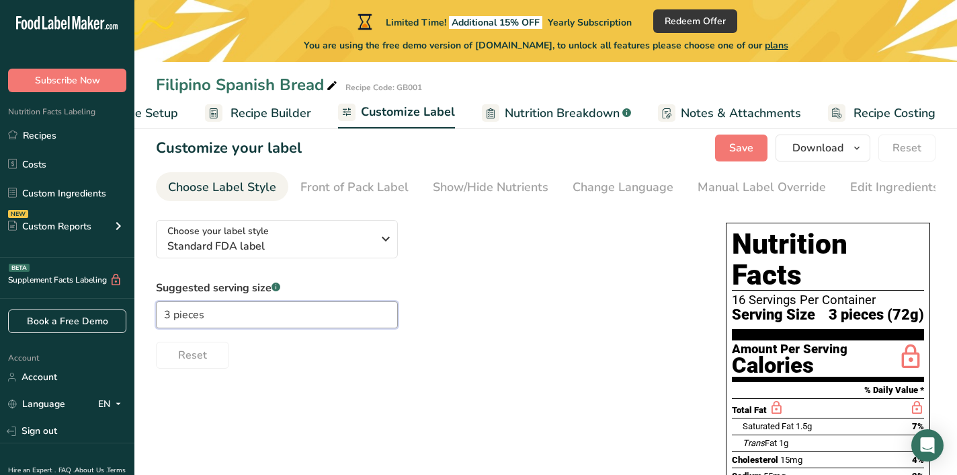
click at [167, 320] on input "3 pieces" at bounding box center [277, 314] width 242 height 27
type input "2 pieces"
click at [344, 184] on div "Front of Pack Label" at bounding box center [355, 187] width 108 height 18
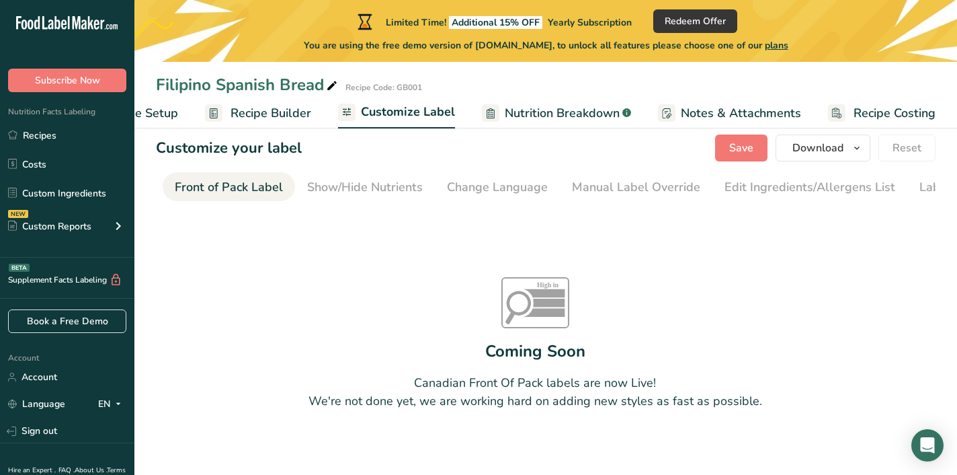
scroll to position [0, 130]
click at [345, 186] on div "Show/Hide Nutrients" at bounding box center [361, 187] width 116 height 18
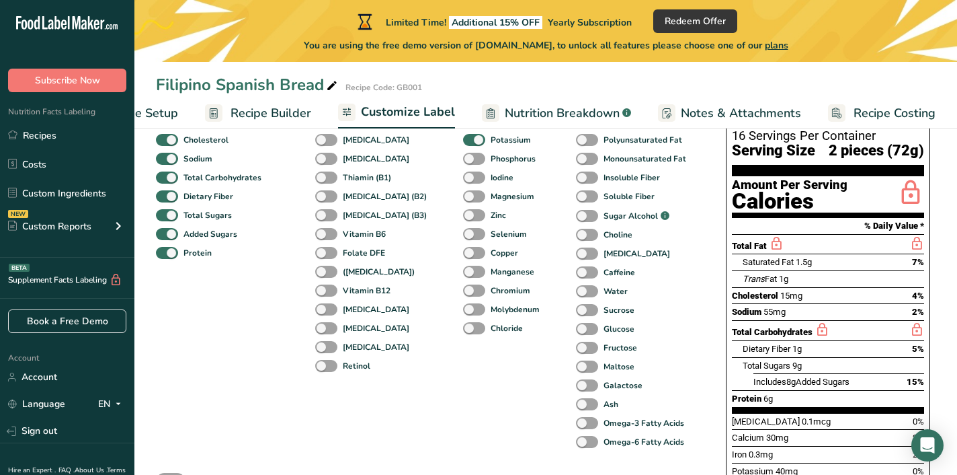
scroll to position [0, 0]
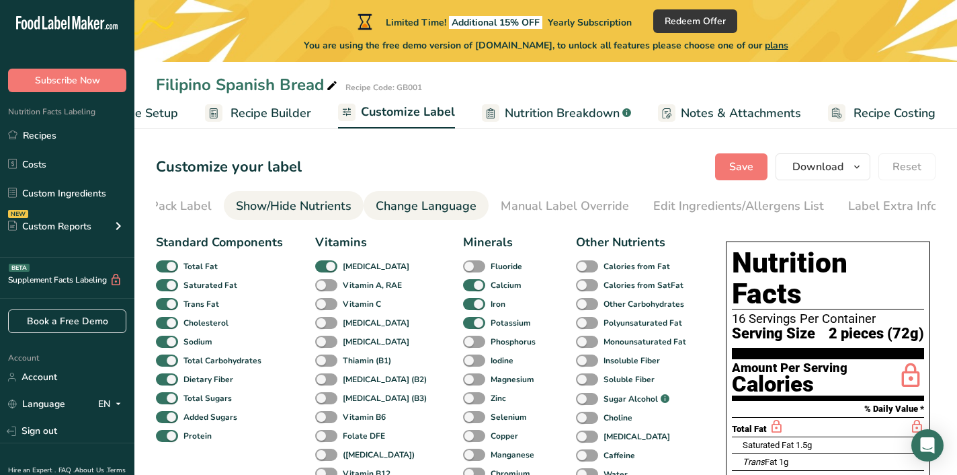
click at [422, 202] on div "Change Language" at bounding box center [426, 206] width 101 height 18
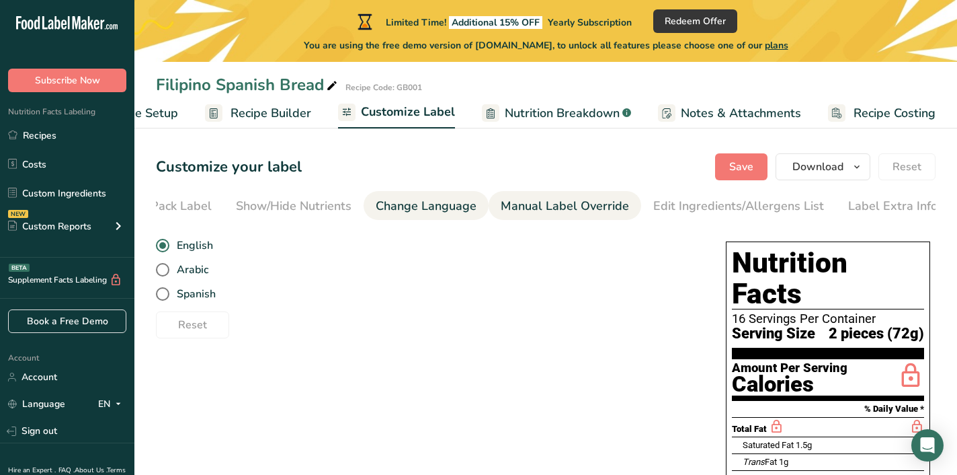
click at [533, 198] on div "Manual Label Override" at bounding box center [565, 206] width 128 height 18
type input "2 pieces (72g)"
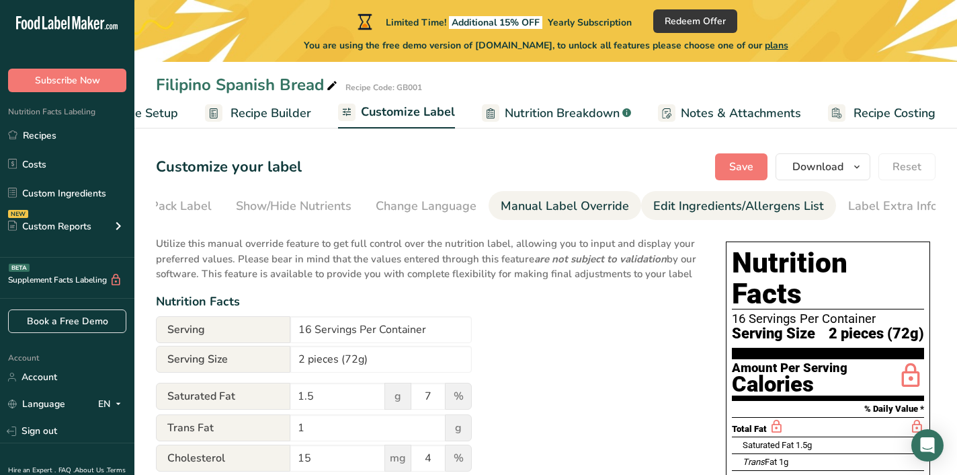
click at [686, 197] on div "Edit Ingredients/Allergens List" at bounding box center [738, 206] width 171 height 18
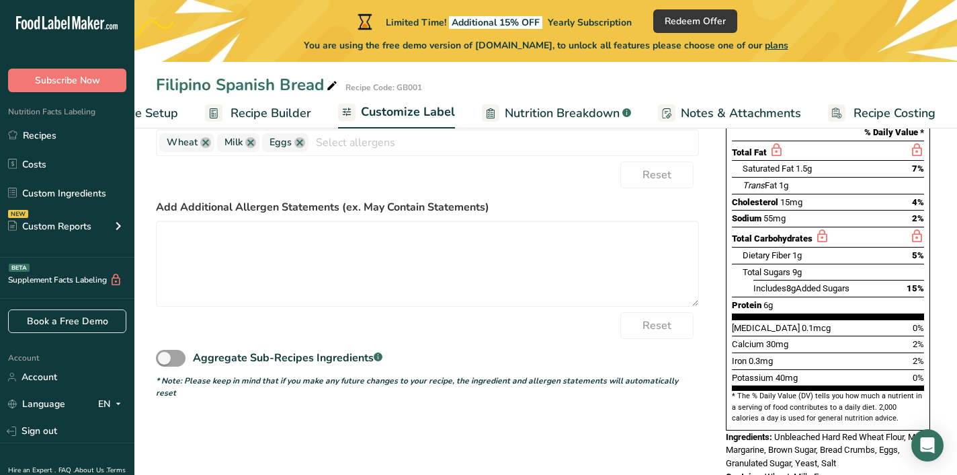
scroll to position [292, 0]
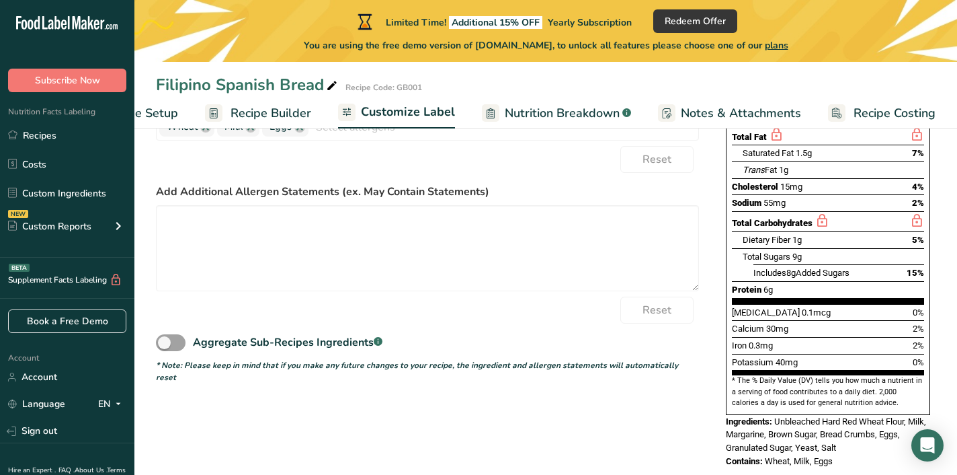
click at [719, 107] on span "Notes & Attachments" at bounding box center [741, 113] width 120 height 18
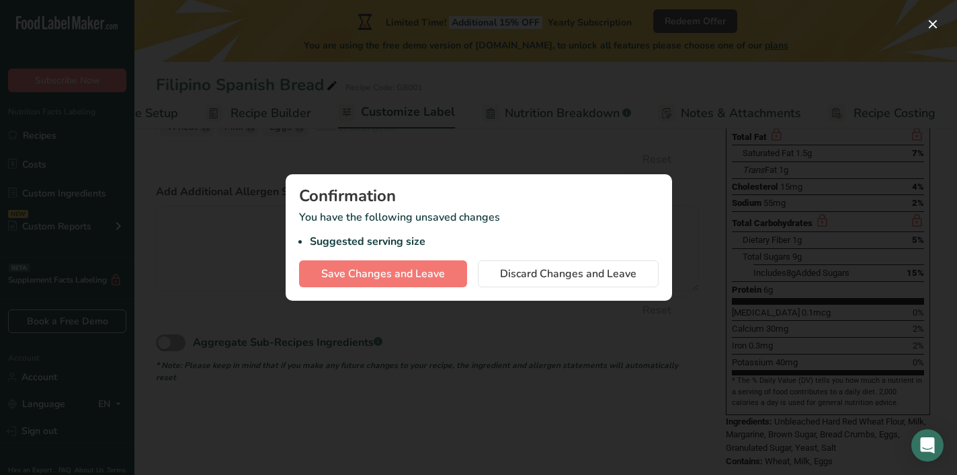
click at [554, 381] on div at bounding box center [478, 237] width 957 height 475
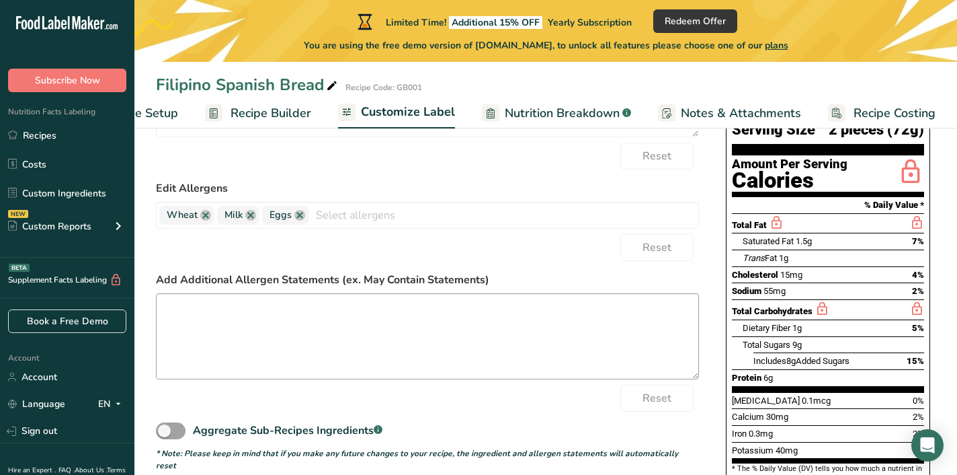
scroll to position [0, 0]
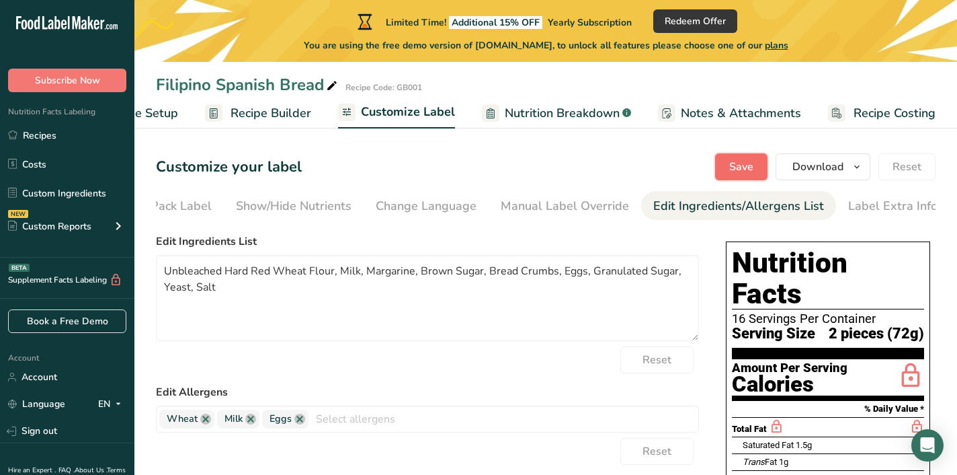
click at [736, 170] on span "Save" at bounding box center [741, 167] width 24 height 16
click at [561, 116] on span "Nutrition Breakdown" at bounding box center [562, 113] width 115 height 18
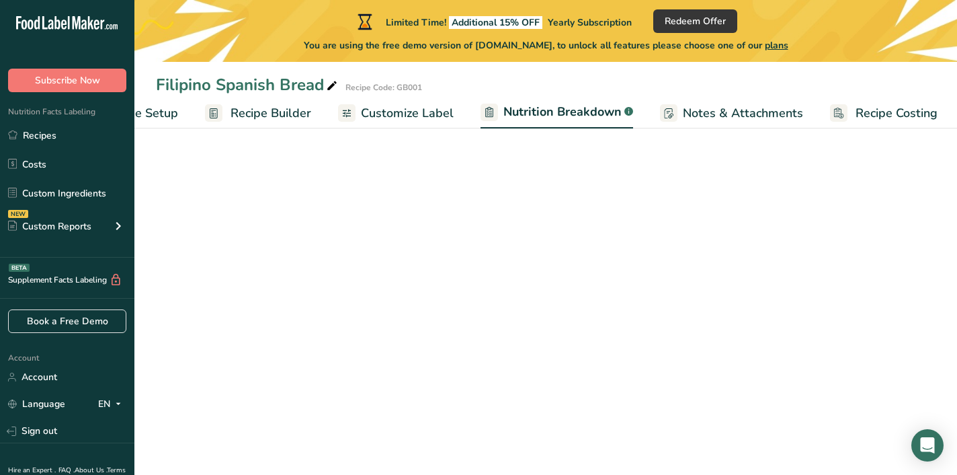
select select "Calories"
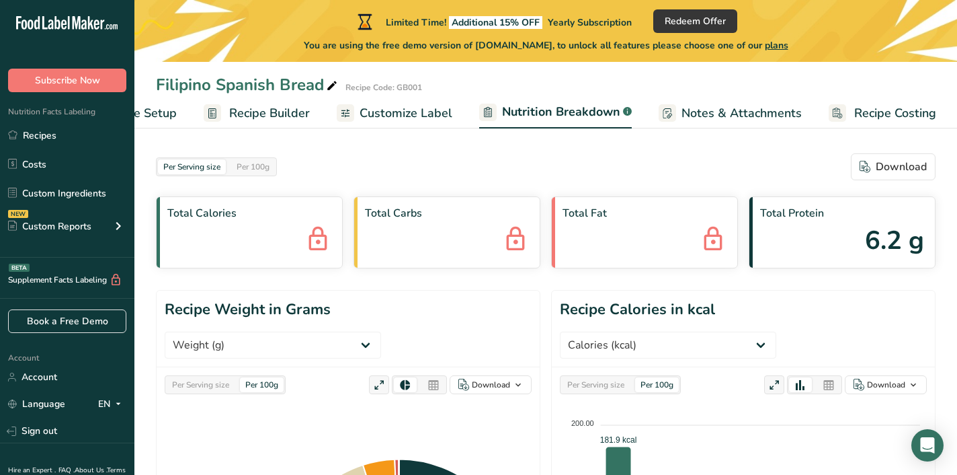
click at [725, 108] on span "Notes & Attachments" at bounding box center [742, 113] width 120 height 18
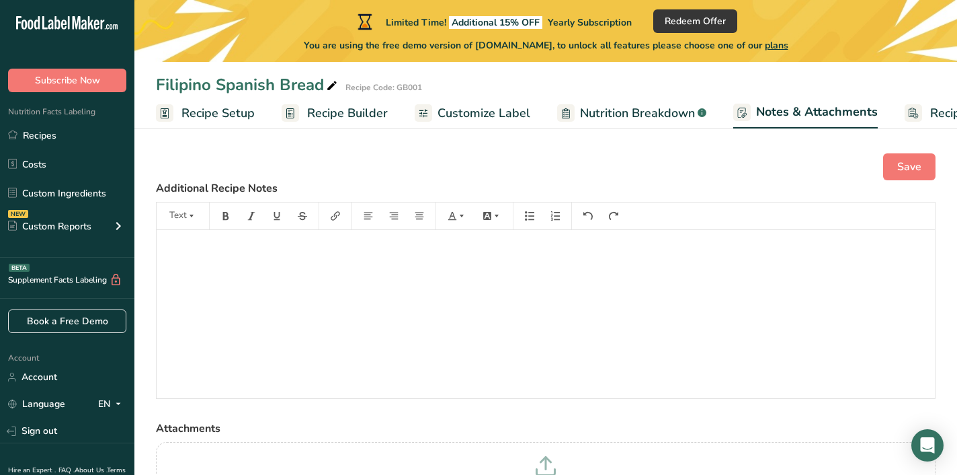
click at [205, 117] on span "Recipe Setup" at bounding box center [218, 113] width 73 height 18
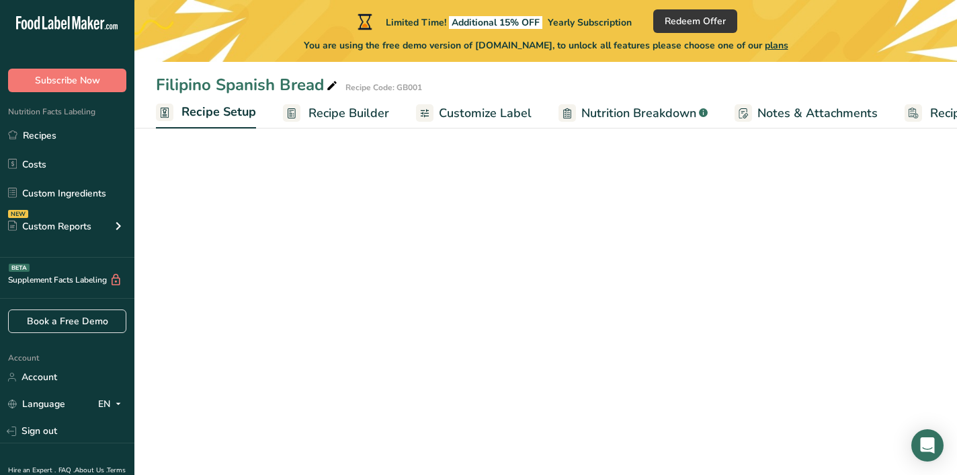
scroll to position [0, 5]
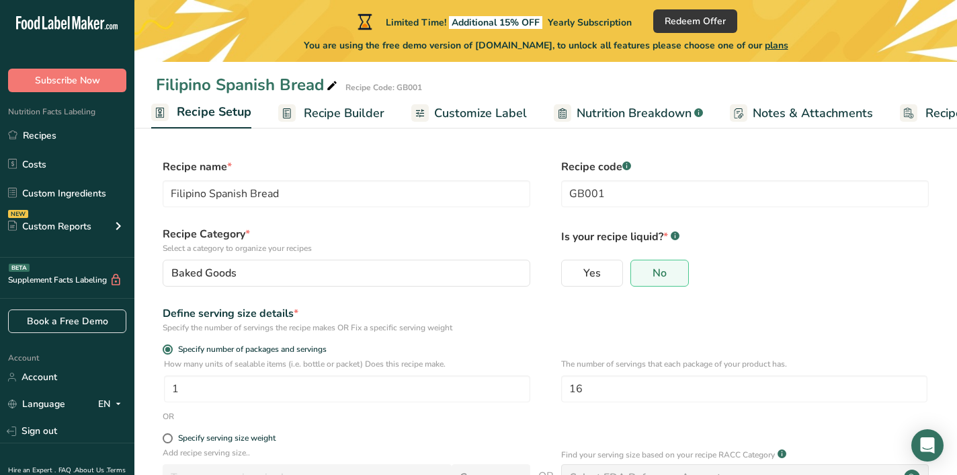
click at [330, 112] on span "Recipe Builder" at bounding box center [344, 113] width 81 height 18
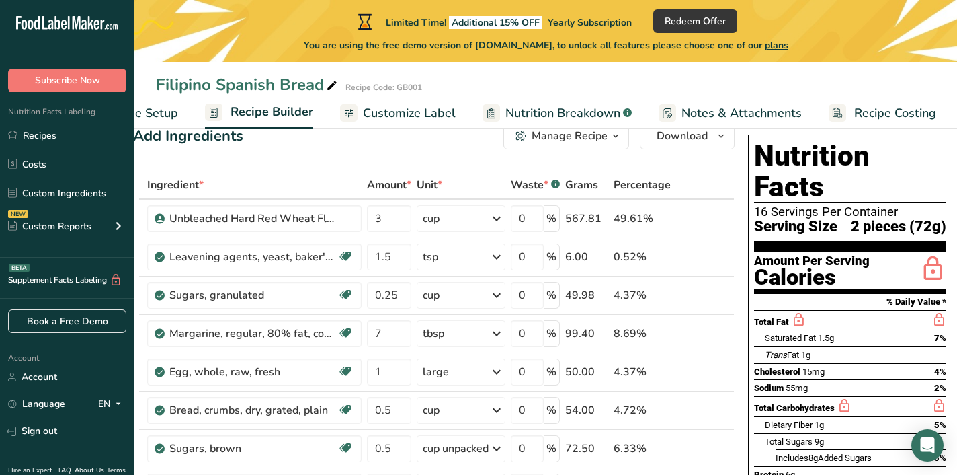
scroll to position [37, 0]
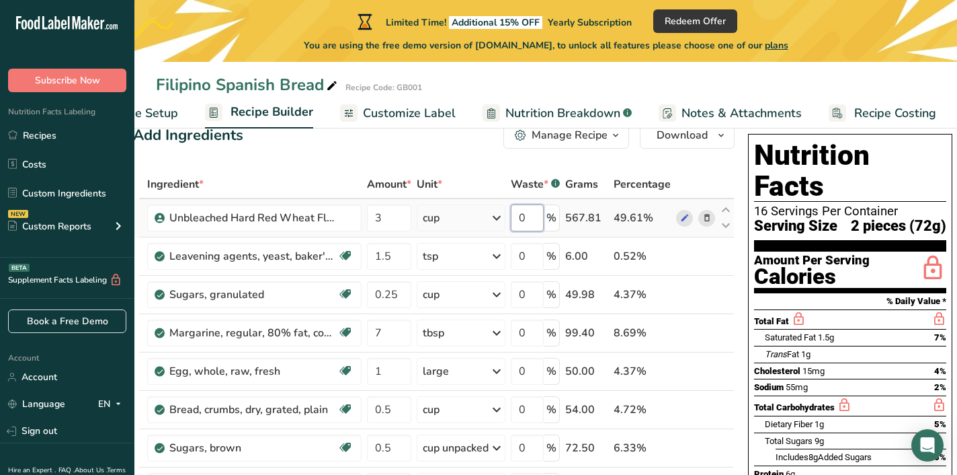
click at [526, 224] on input "0" at bounding box center [527, 217] width 33 height 27
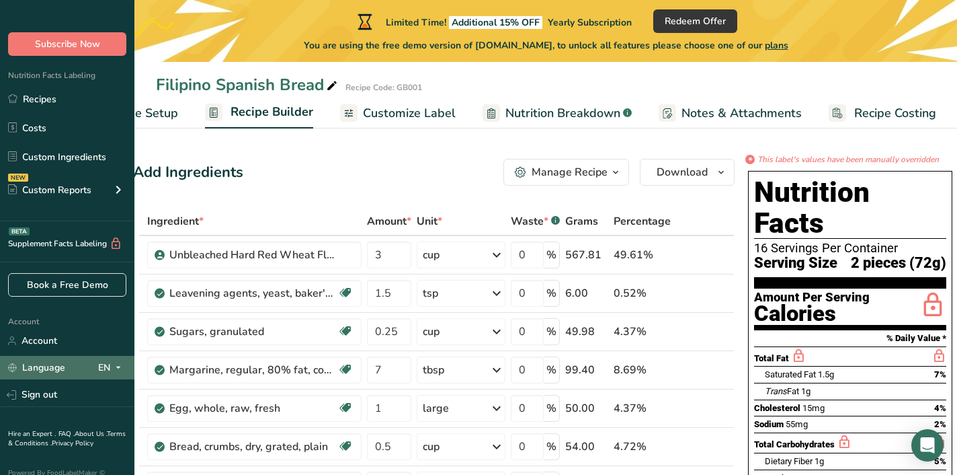
scroll to position [57, 0]
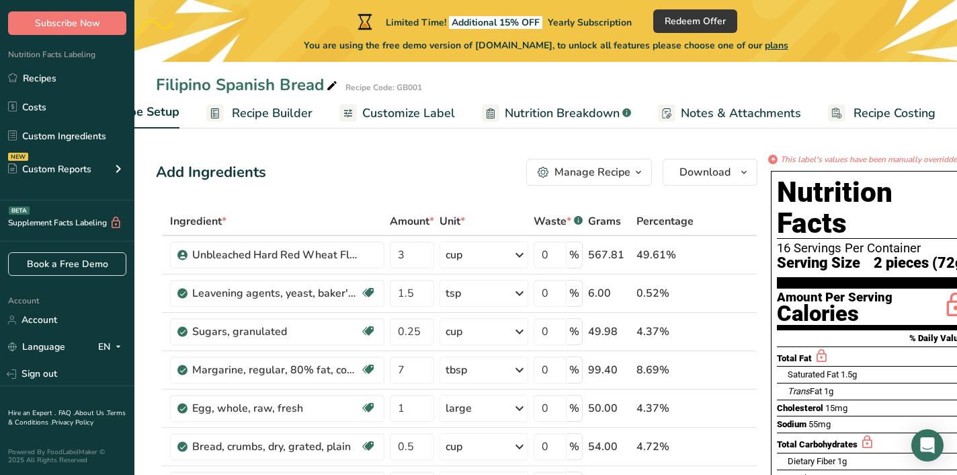
scroll to position [0, 76]
